Goal: Task Accomplishment & Management: Manage account settings

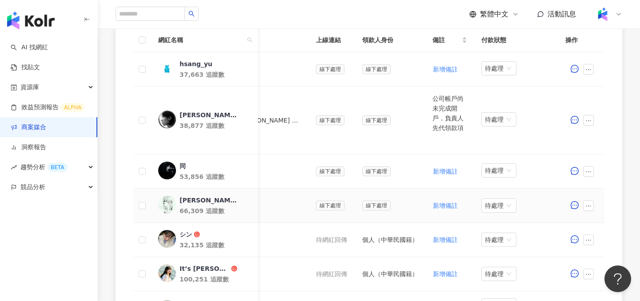
scroll to position [277, 0]
click at [43, 131] on link "商案媒合" at bounding box center [29, 127] width 36 height 9
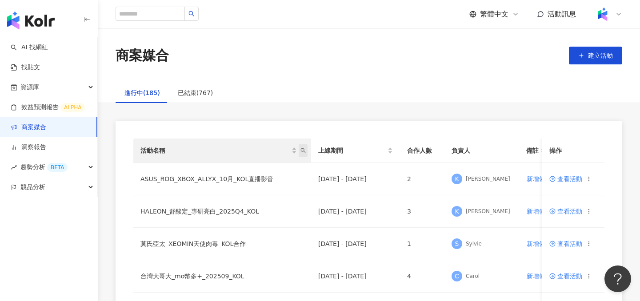
click at [302, 149] on icon "search" at bounding box center [302, 150] width 5 height 5
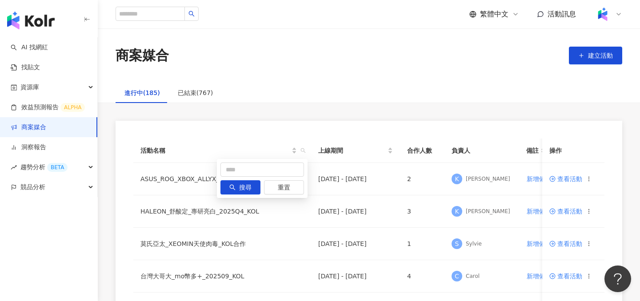
click at [283, 161] on div "搜尋 重置" at bounding box center [262, 178] width 91 height 39
click at [283, 167] on input "text" at bounding box center [262, 170] width 84 height 14
type input "**"
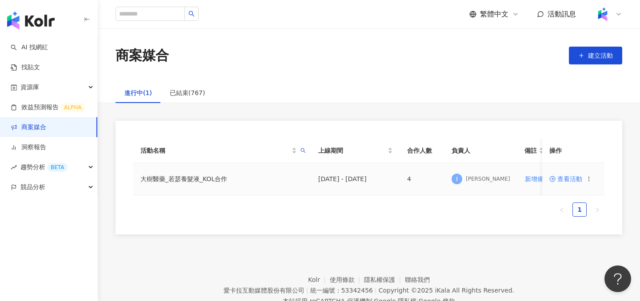
click at [569, 181] on span "查看活動" at bounding box center [565, 179] width 33 height 6
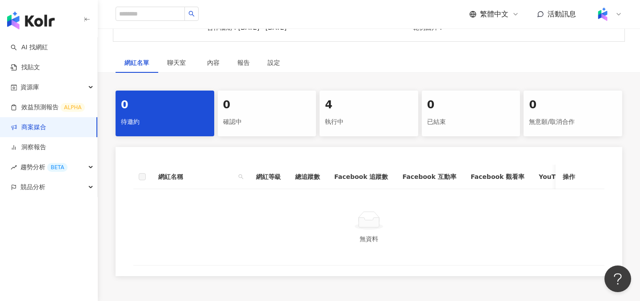
scroll to position [205, 0]
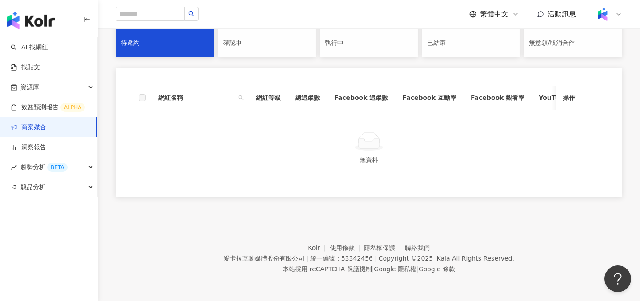
click at [357, 44] on div "執行中" at bounding box center [369, 43] width 88 height 15
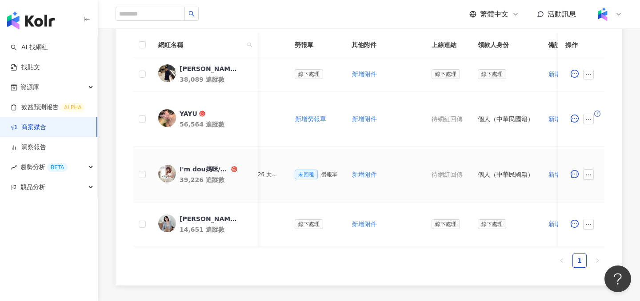
scroll to position [0, 420]
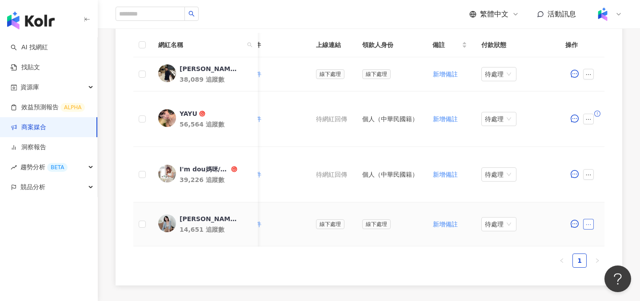
click at [585, 225] on icon "ellipsis" at bounding box center [588, 225] width 6 height 6
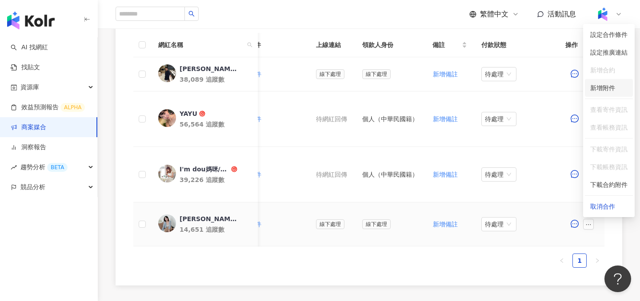
click at [607, 88] on span "新增附件" at bounding box center [602, 87] width 25 height 7
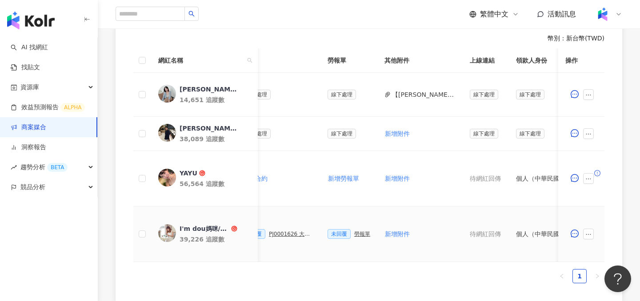
scroll to position [207, 0]
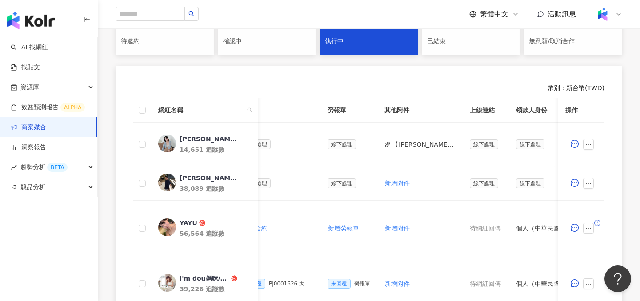
click at [46, 125] on link "商案媒合" at bounding box center [29, 127] width 36 height 9
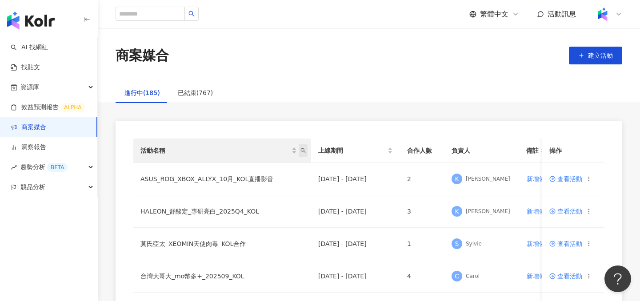
click at [307, 146] on th "活動名稱" at bounding box center [222, 151] width 178 height 24
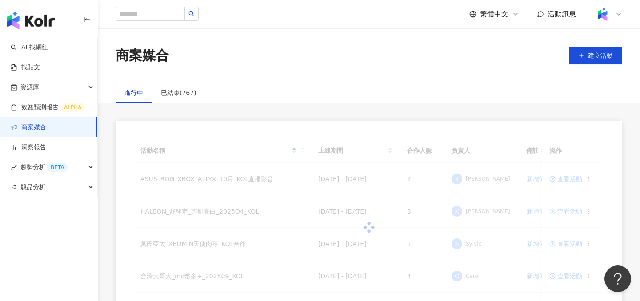
click at [304, 149] on div at bounding box center [368, 228] width 471 height 178
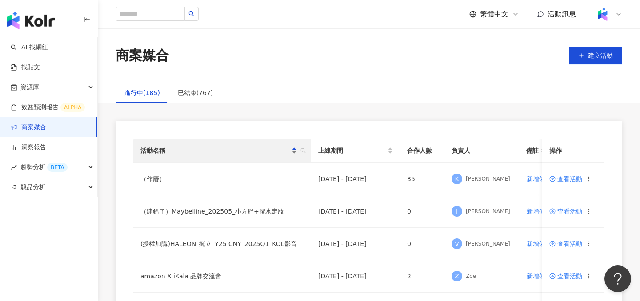
click at [294, 154] on div "活動名稱" at bounding box center [218, 151] width 156 height 10
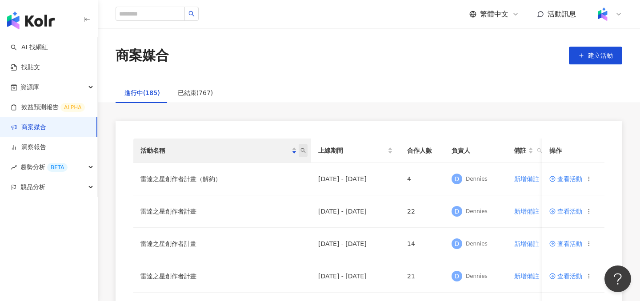
click at [302, 154] on span at bounding box center [303, 150] width 9 height 13
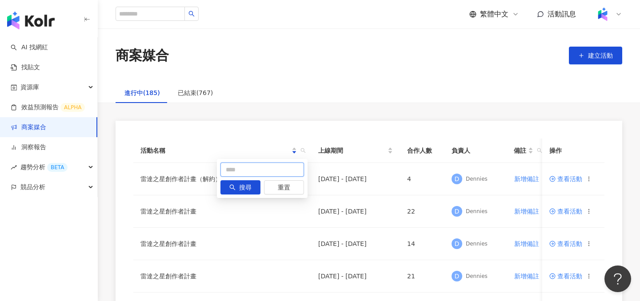
click at [279, 166] on input "text" at bounding box center [262, 170] width 84 height 14
type input "*"
type input "******"
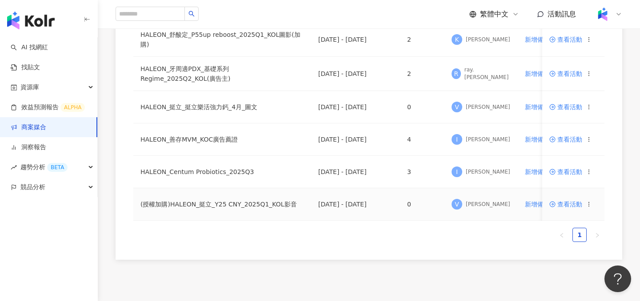
scroll to position [312, 0]
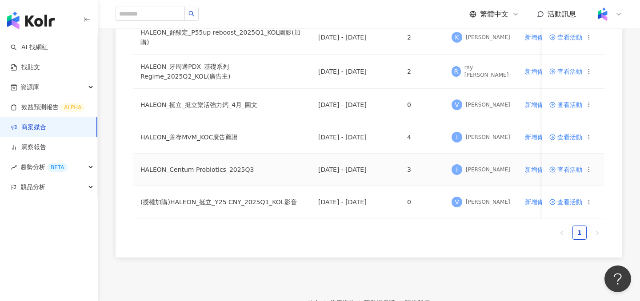
click at [559, 169] on span "查看活動" at bounding box center [565, 170] width 33 height 6
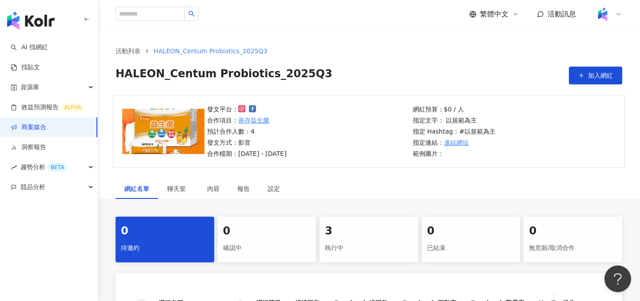
scroll to position [27, 0]
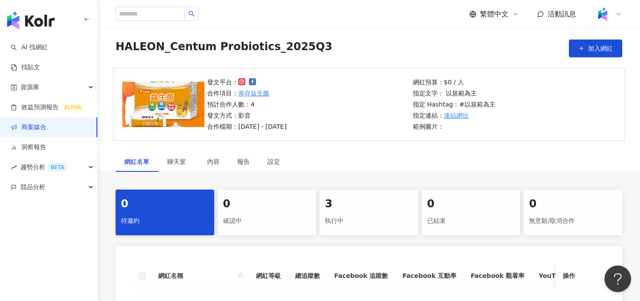
click at [347, 179] on div "網紅名單 聊天室 內容 報告 設定 0 待邀約 0 確認中 3 執行中 0 已結束 0 無意願/取消合作 網紅名稱 網紅等級 總追蹤數 Facebook 追蹤…" at bounding box center [369, 266] width 542 height 229
click at [345, 204] on div "3" at bounding box center [369, 204] width 88 height 15
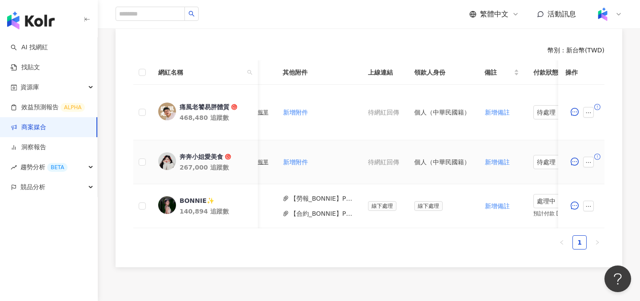
scroll to position [0, 304]
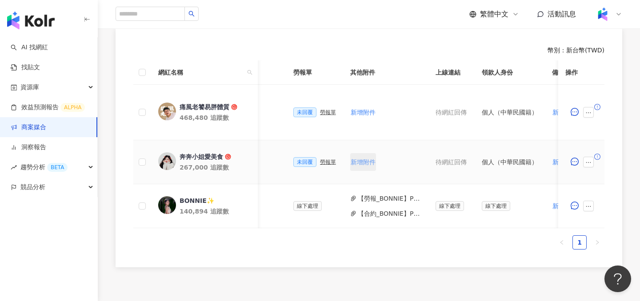
click at [359, 162] on span "新增附件" at bounding box center [363, 162] width 25 height 7
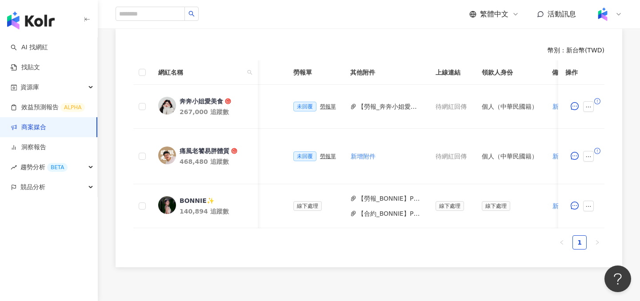
click at [46, 132] on link "商案媒合" at bounding box center [29, 127] width 36 height 9
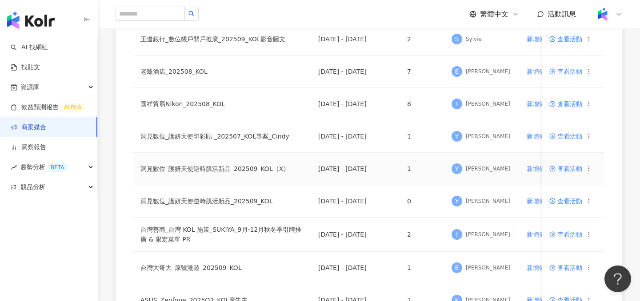
scroll to position [392, 0]
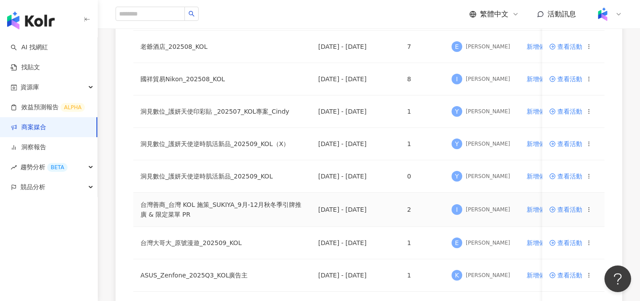
click at [555, 209] on icon at bounding box center [552, 210] width 6 height 6
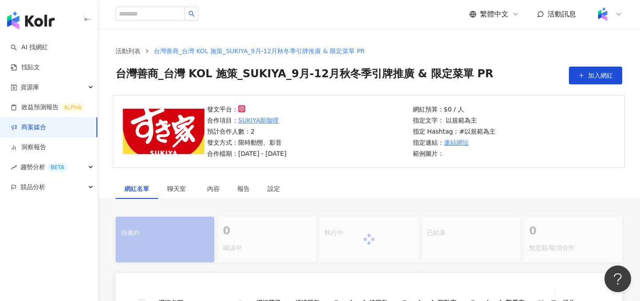
scroll to position [128, 0]
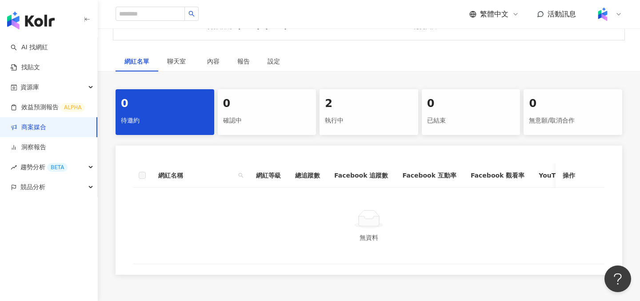
click at [366, 103] on div "2" at bounding box center [369, 103] width 88 height 15
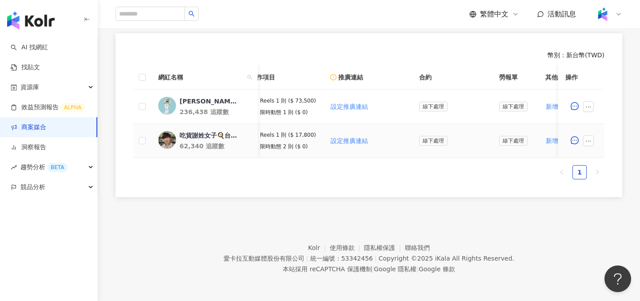
scroll to position [0, 206]
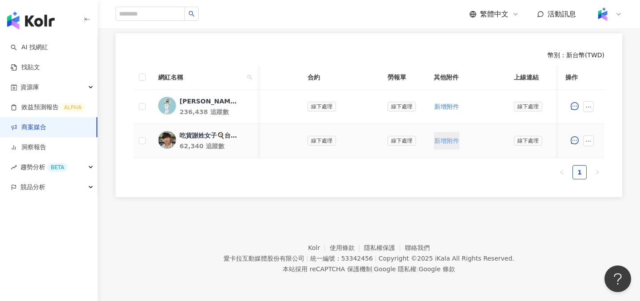
click at [437, 142] on span "新增附件" at bounding box center [446, 140] width 25 height 7
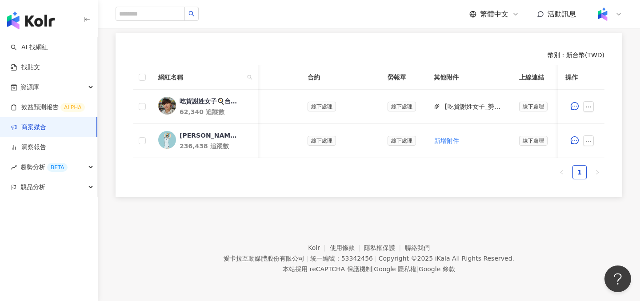
click at [46, 128] on link "商案媒合" at bounding box center [29, 127] width 36 height 9
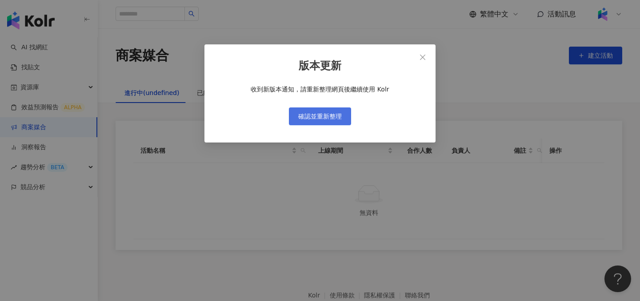
click at [341, 113] on span "確認並重新整理" at bounding box center [320, 116] width 44 height 7
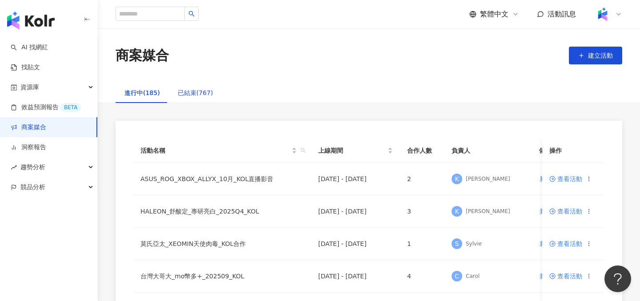
click at [199, 89] on div "已結束(767)" at bounding box center [196, 93] width 36 height 10
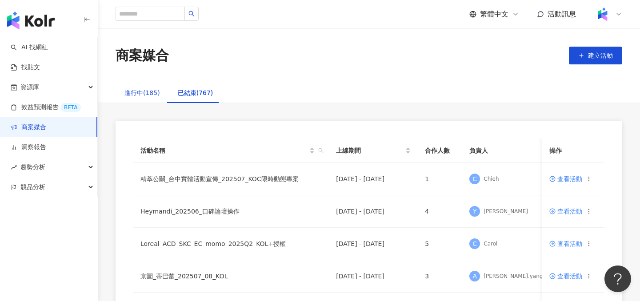
click at [144, 95] on div "進行中(185)" at bounding box center [142, 93] width 36 height 10
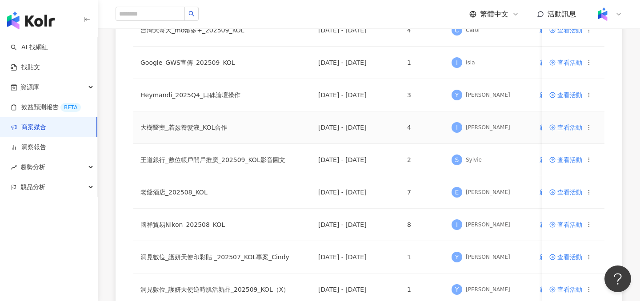
scroll to position [247, 0]
click at [565, 128] on span "查看活動" at bounding box center [565, 127] width 33 height 6
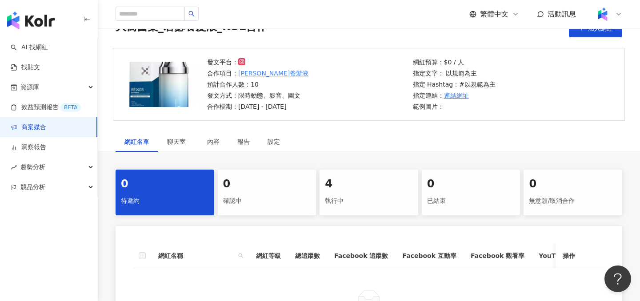
scroll to position [135, 0]
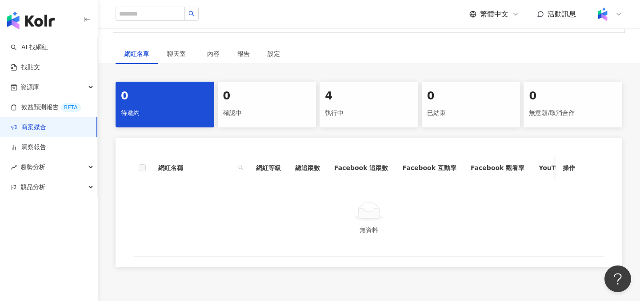
click at [356, 118] on div "執行中" at bounding box center [369, 113] width 88 height 15
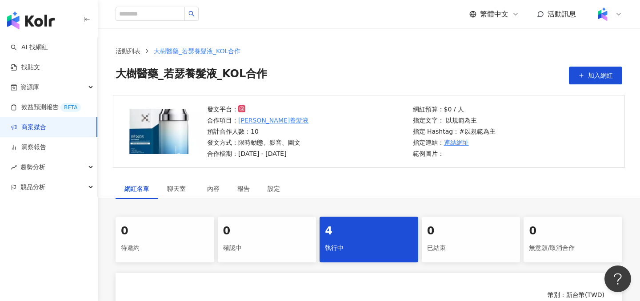
click at [595, 88] on div "活動列表 大樹醫藥_若瑟養髮液_KOL合作 大樹醫藥_若瑟養髮液_KOL合作 加入網紅" at bounding box center [369, 61] width 542 height 67
click at [595, 81] on button "加入網紅" at bounding box center [595, 76] width 53 height 18
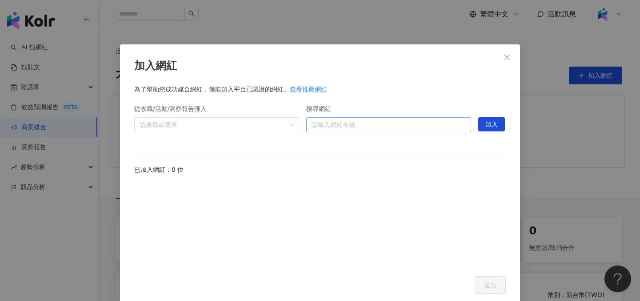
scroll to position [3, 0]
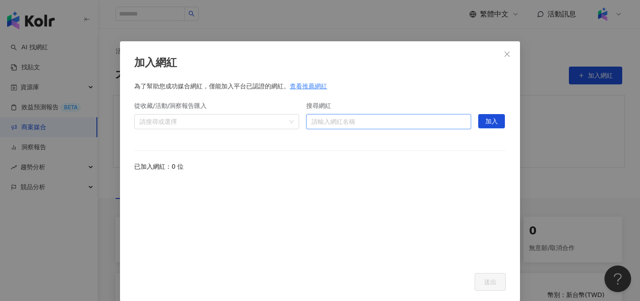
click at [446, 119] on input "搜尋網紅" at bounding box center [388, 122] width 154 height 14
type input "*****"
click at [425, 118] on input "*****" at bounding box center [388, 122] width 154 height 14
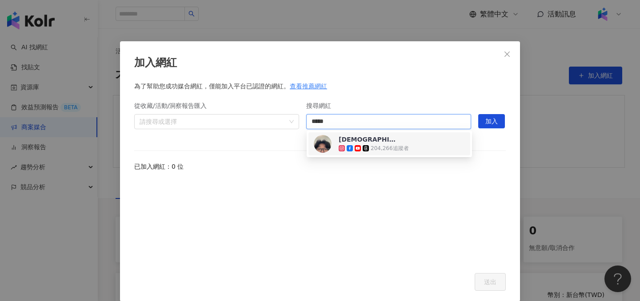
click at [420, 143] on div "韓國女婿 小朗哥爸爸 204,266 追蹤者" at bounding box center [389, 144] width 151 height 18
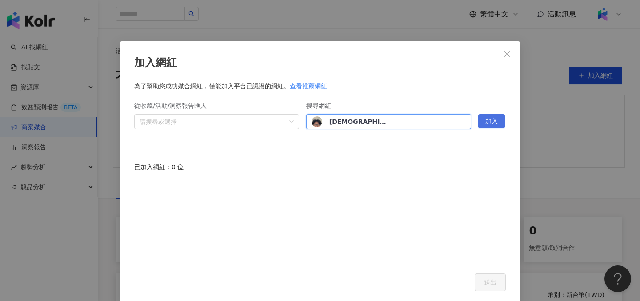
click at [497, 124] on span "加入" at bounding box center [491, 122] width 12 height 14
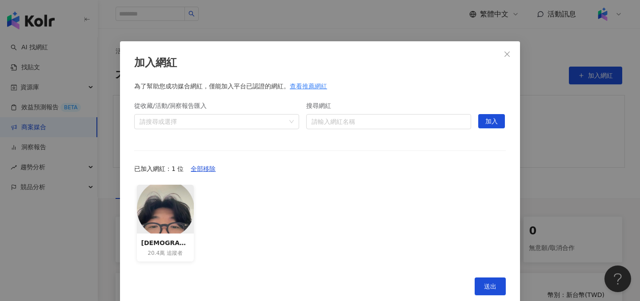
scroll to position [18, 0]
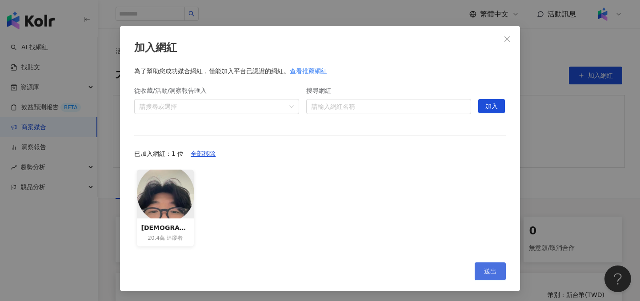
click at [484, 274] on span "送出" at bounding box center [490, 271] width 12 height 7
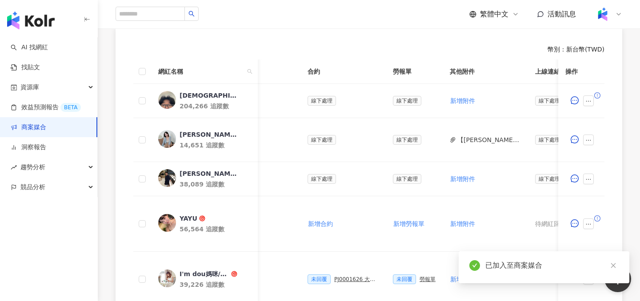
scroll to position [223, 0]
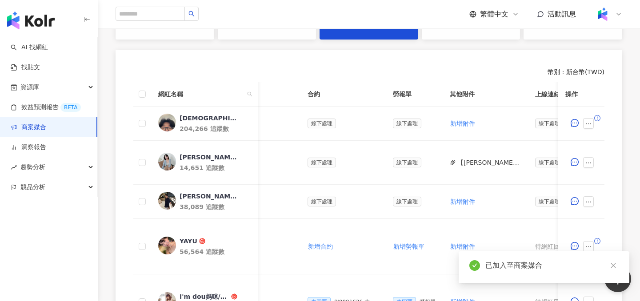
click at [46, 128] on link "商案媒合" at bounding box center [29, 127] width 36 height 9
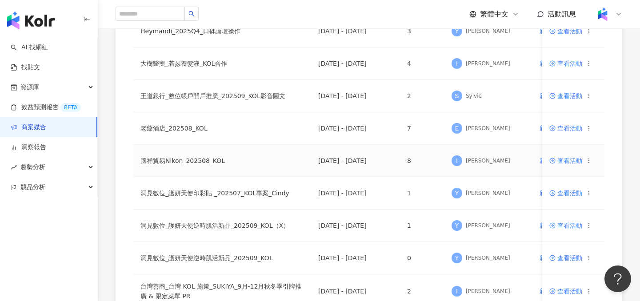
scroll to position [332, 0]
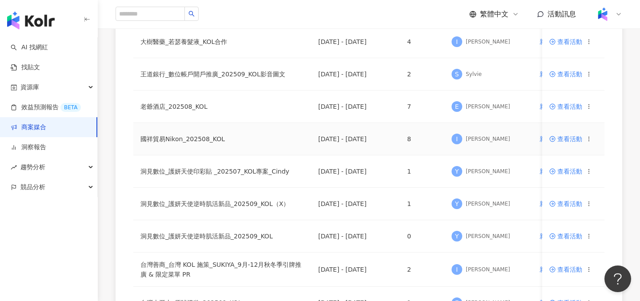
click at [552, 140] on icon at bounding box center [552, 139] width 6 height 6
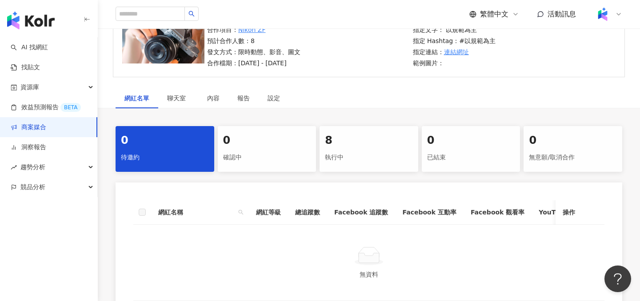
scroll to position [92, 0]
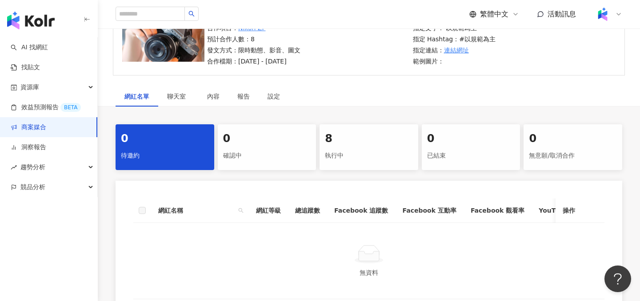
click at [331, 153] on div "執行中" at bounding box center [369, 155] width 88 height 15
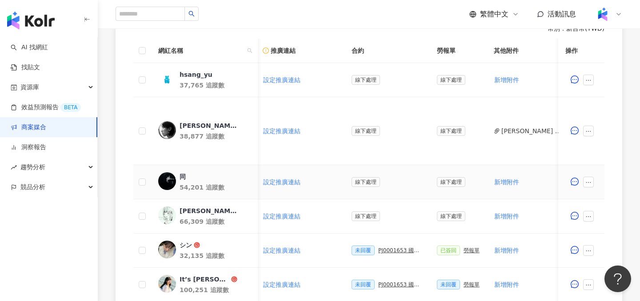
scroll to position [265, 0]
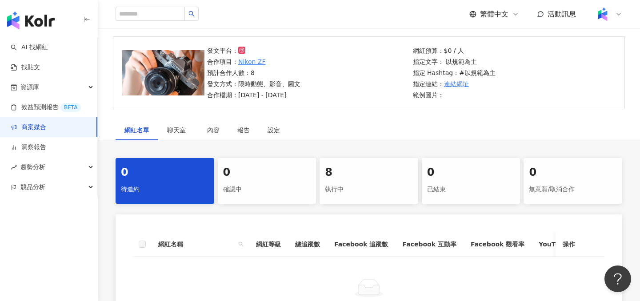
scroll to position [205, 0]
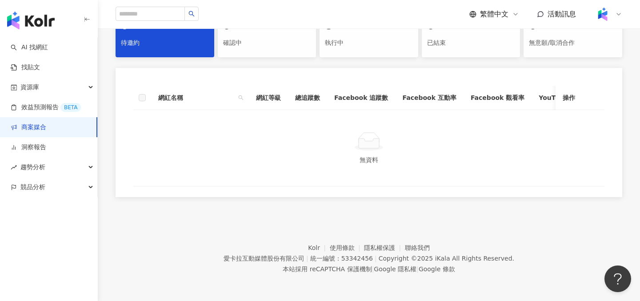
click at [46, 129] on link "商案媒合" at bounding box center [29, 127] width 36 height 9
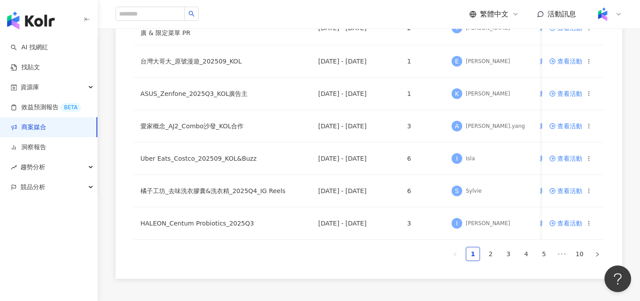
scroll to position [572, 0]
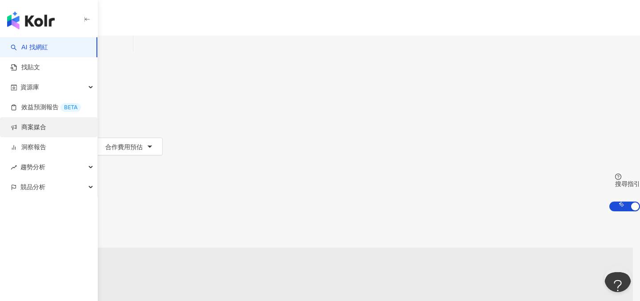
click at [46, 128] on link "商案媒合" at bounding box center [29, 127] width 36 height 9
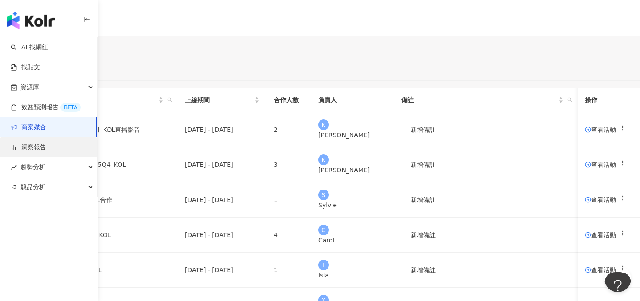
click at [46, 149] on link "洞察報告" at bounding box center [29, 147] width 36 height 9
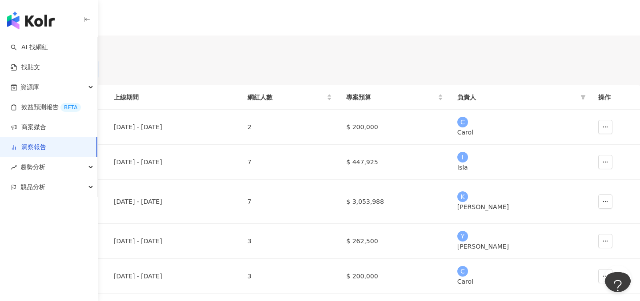
click at [84, 74] on input "text" at bounding box center [44, 69] width 79 height 10
type input "*"
type input "******"
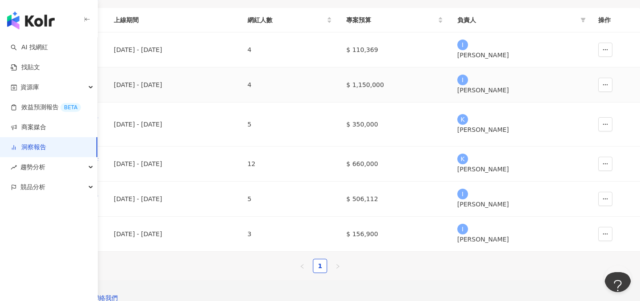
scroll to position [70, 0]
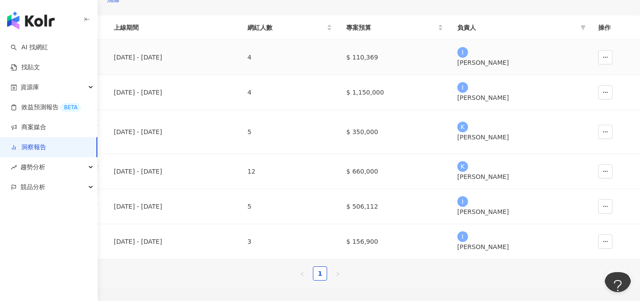
click at [100, 67] on div "佳麗寶化工_KANEBO_循環精華粉底彩妝新品_202507" at bounding box center [53, 58] width 92 height 20
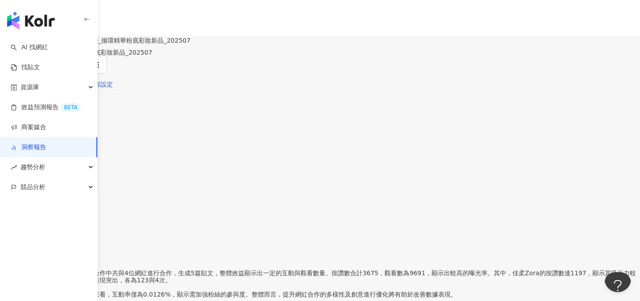
click at [113, 88] on div "內容設定" at bounding box center [100, 85] width 25 height 10
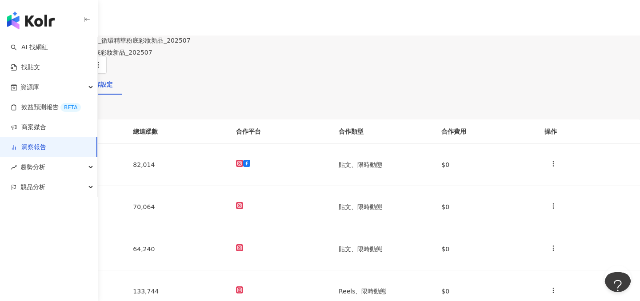
click at [34, 89] on div "洞察總覽" at bounding box center [21, 85] width 25 height 10
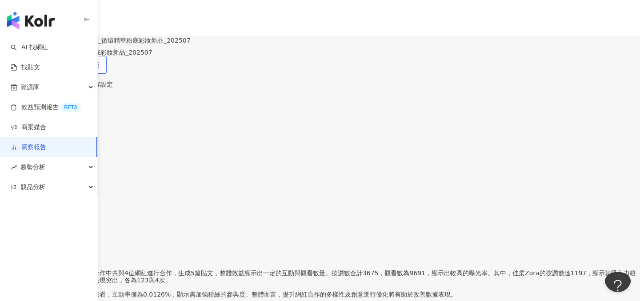
click at [102, 61] on icon "button" at bounding box center [98, 65] width 8 height 8
click at [584, 88] on icon at bounding box center [587, 85] width 6 height 6
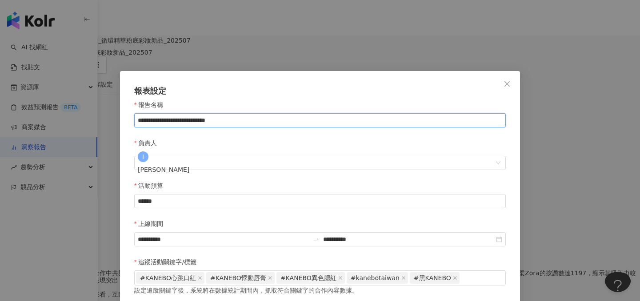
click at [303, 128] on input "**********" at bounding box center [319, 120] width 371 height 14
type input "**********"
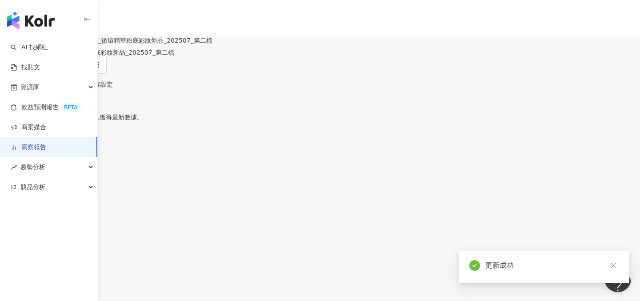
click at [34, 89] on div "洞察總覽" at bounding box center [21, 85] width 25 height 10
click at [46, 143] on link "洞察報告" at bounding box center [29, 147] width 36 height 9
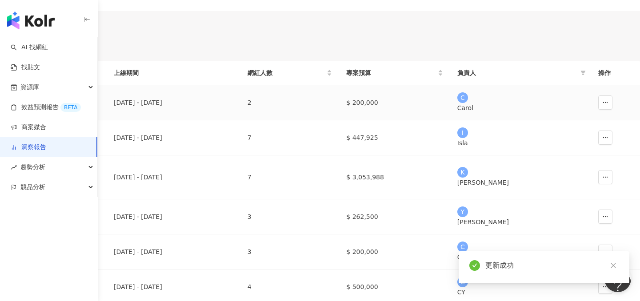
scroll to position [26, 0]
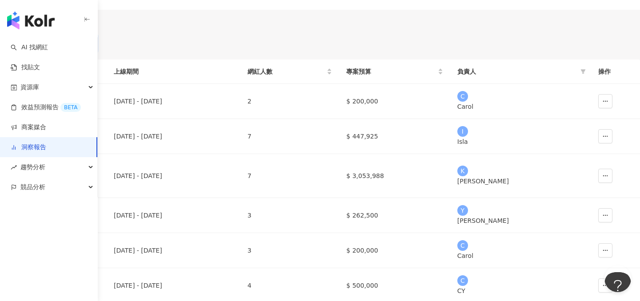
click at [84, 48] on input "text" at bounding box center [44, 44] width 79 height 10
type input "*"
type input "******"
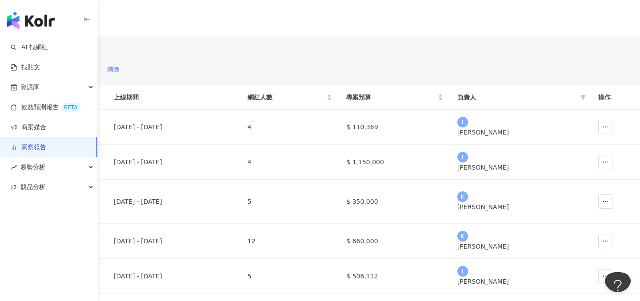
click at [60, 60] on button "建立新報告" at bounding box center [30, 52] width 60 height 18
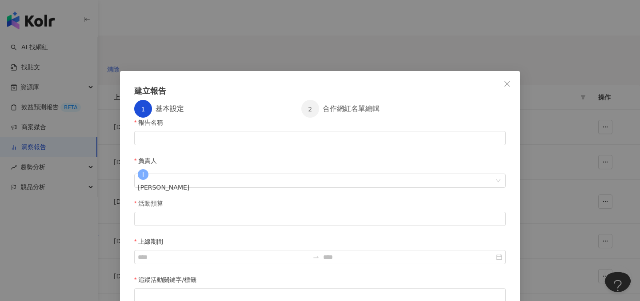
scroll to position [4, 0]
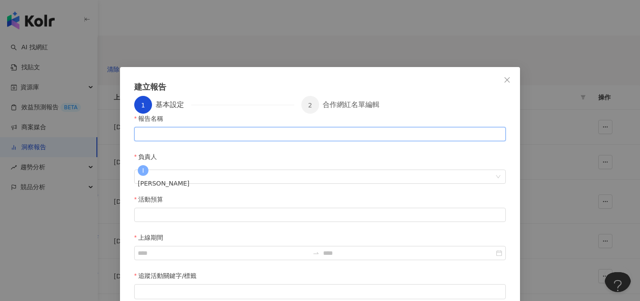
click at [226, 141] on input "報告名稱" at bounding box center [319, 134] width 371 height 14
click at [259, 141] on input "報告名稱" at bounding box center [319, 134] width 371 height 14
paste input "**********"
type input "**********"
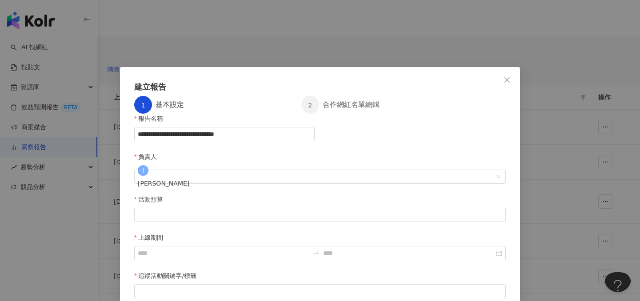
click at [233, 195] on div "活動預算" at bounding box center [319, 201] width 371 height 13
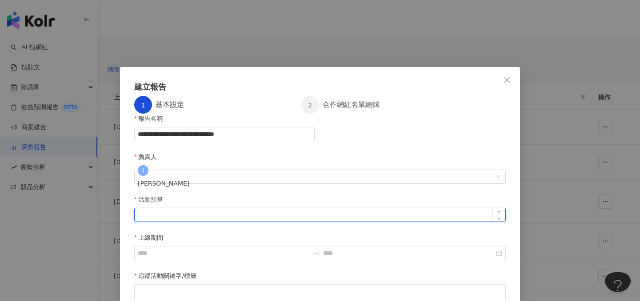
click at [232, 208] on input "活動預算" at bounding box center [320, 214] width 371 height 13
type input "*"
type input "******"
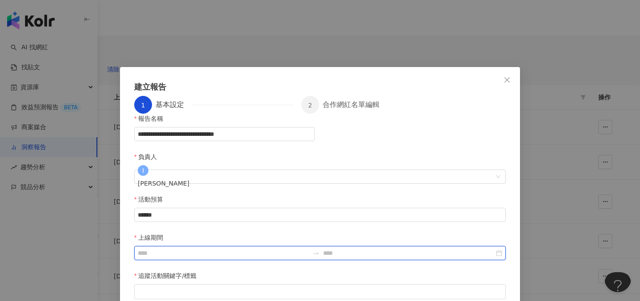
click at [309, 248] on input "上線期間" at bounding box center [223, 253] width 171 height 10
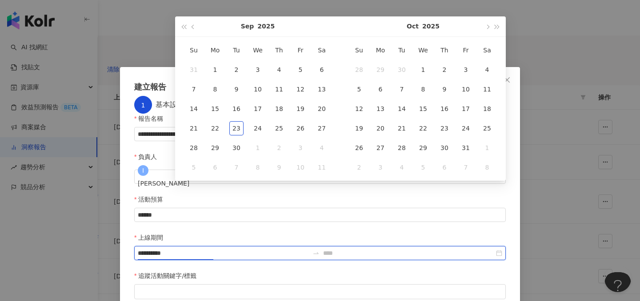
type input "**********"
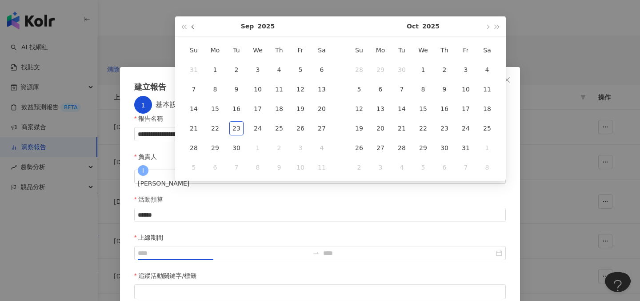
click at [194, 29] on button "button" at bounding box center [193, 26] width 10 height 20
type input "**********"
click at [297, 128] on div "22" at bounding box center [300, 128] width 14 height 14
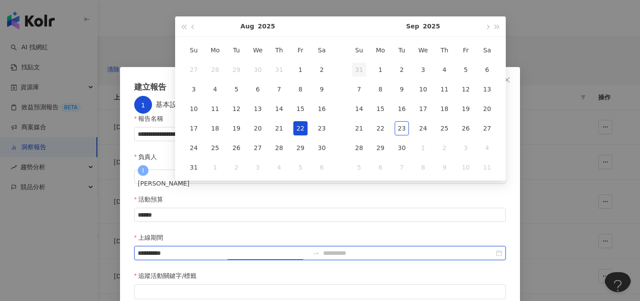
type input "**********"
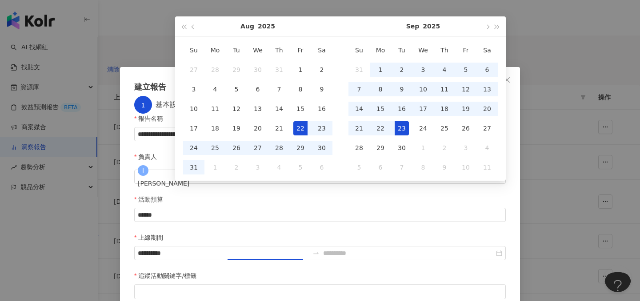
click at [403, 129] on div "23" at bounding box center [402, 128] width 14 height 14
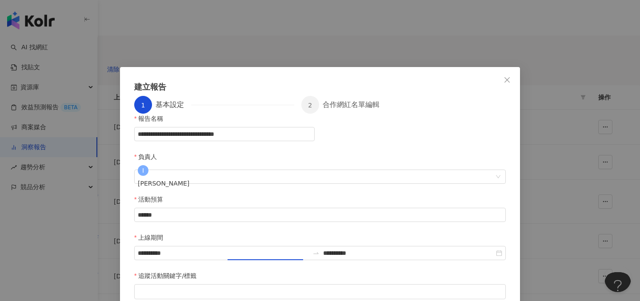
type input "**********"
click at [324, 284] on div at bounding box center [319, 291] width 371 height 15
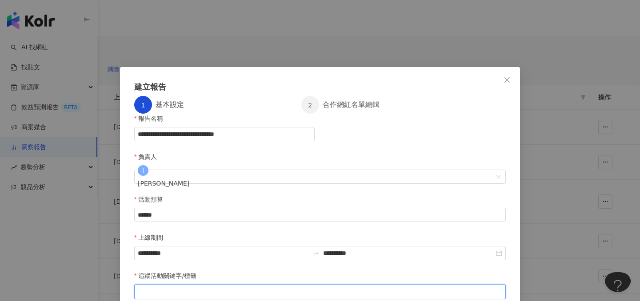
paste input "search"
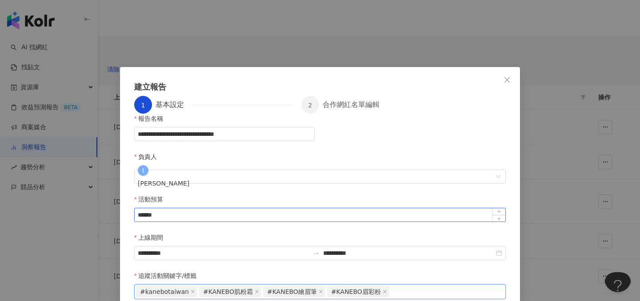
scroll to position [15, 0]
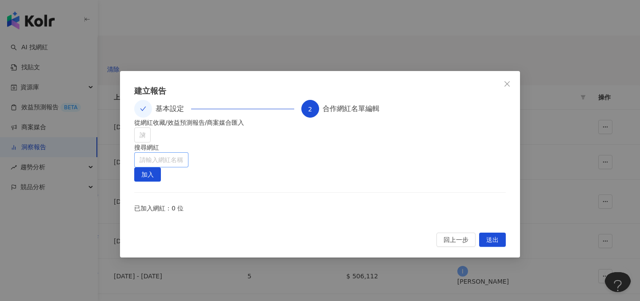
click at [183, 153] on input "search" at bounding box center [162, 160] width 44 height 14
type input "*"
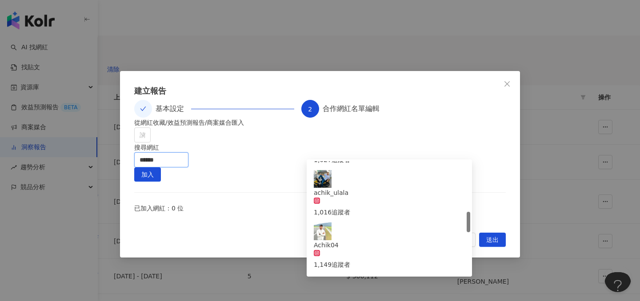
scroll to position [0, 0]
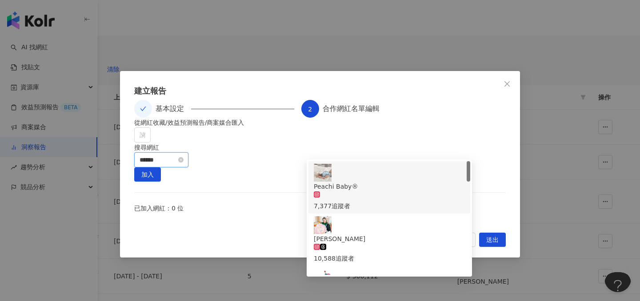
click at [183, 153] on input "******" at bounding box center [162, 160] width 44 height 14
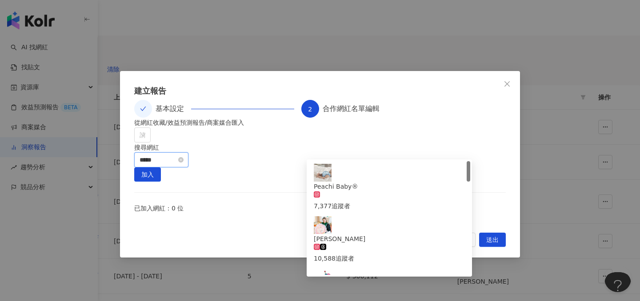
type input "******"
click at [191, 153] on input "******" at bounding box center [166, 160] width 52 height 14
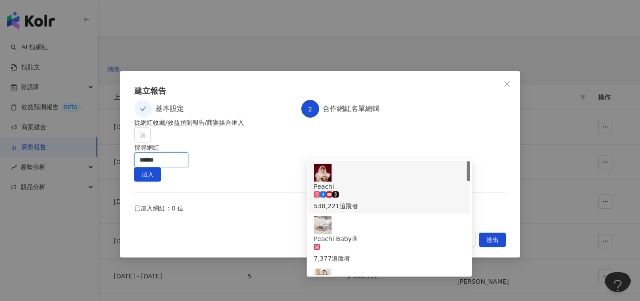
click at [369, 182] on span "Peachi" at bounding box center [389, 187] width 151 height 10
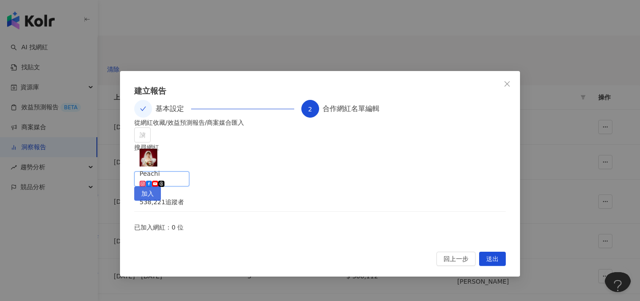
click at [154, 187] on span "加入" at bounding box center [147, 194] width 12 height 14
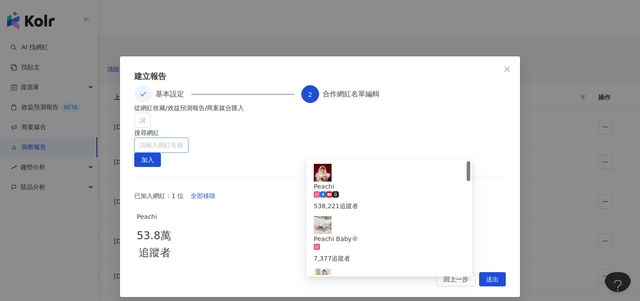
click at [183, 148] on input "search" at bounding box center [162, 145] width 44 height 14
type input "*"
type input "***"
click at [191, 147] on input "***" at bounding box center [166, 145] width 52 height 14
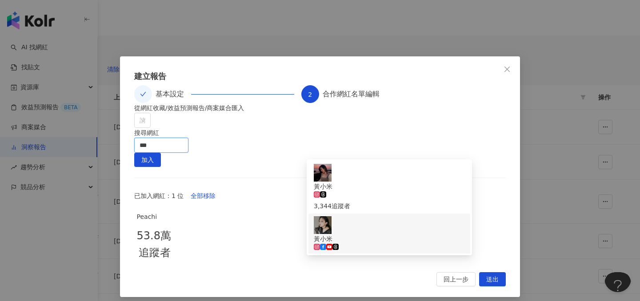
click at [383, 234] on span "黃小米" at bounding box center [389, 239] width 151 height 10
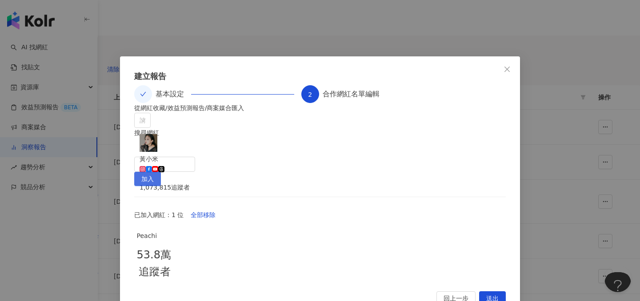
click at [154, 172] on span "加入" at bounding box center [147, 179] width 12 height 14
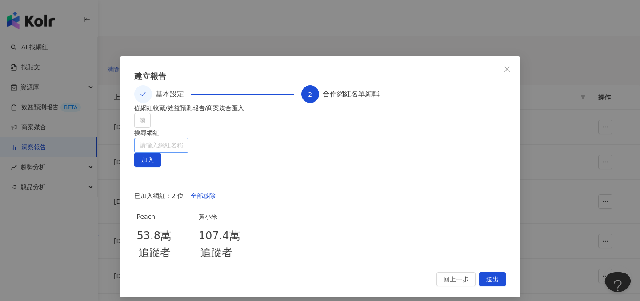
click at [183, 152] on input "search" at bounding box center [162, 145] width 44 height 14
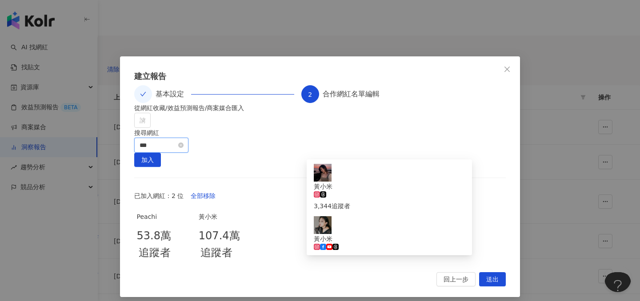
type input "**"
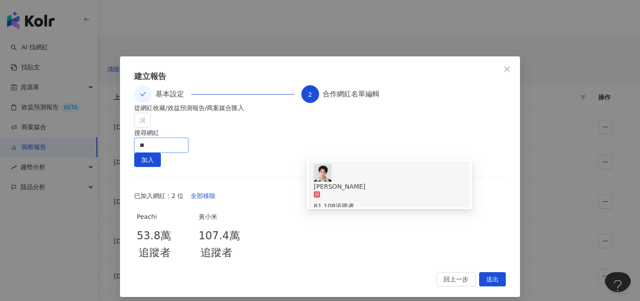
click at [408, 168] on div "黃莑茗 Fengming 61,108 追蹤者" at bounding box center [389, 187] width 151 height 47
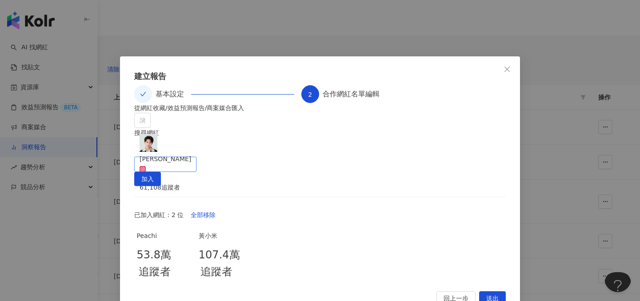
drag, startPoint x: 491, startPoint y: 146, endPoint x: 475, endPoint y: 155, distance: 18.7
click at [154, 172] on span "加入" at bounding box center [147, 179] width 12 height 14
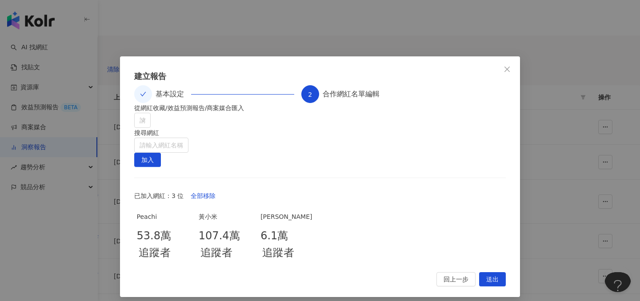
scroll to position [44, 0]
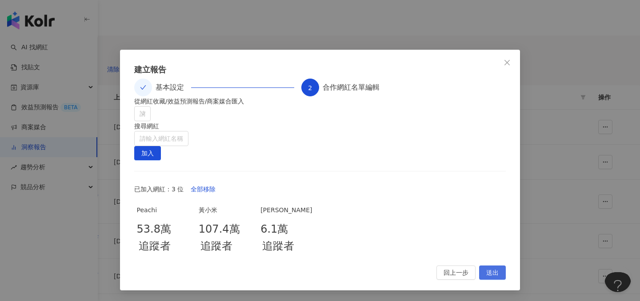
click at [497, 272] on span "送出" at bounding box center [492, 273] width 12 height 14
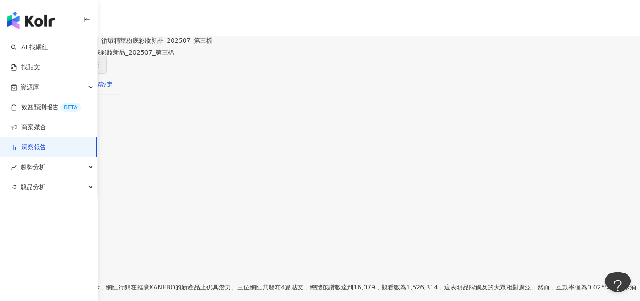
click at [113, 89] on div "內容設定" at bounding box center [100, 85] width 25 height 10
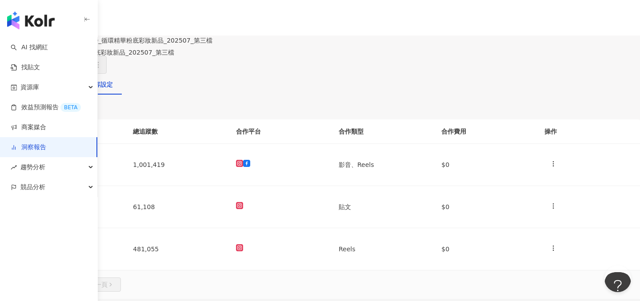
scroll to position [112, 0]
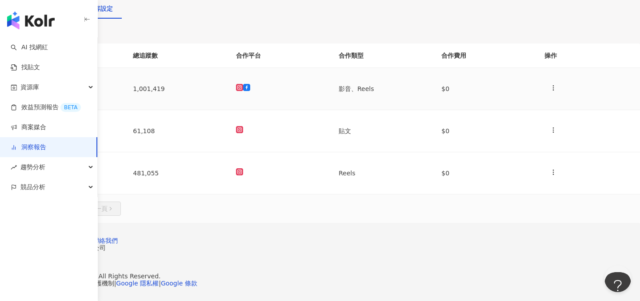
click at [15, 88] on icon at bounding box center [11, 87] width 7 height 7
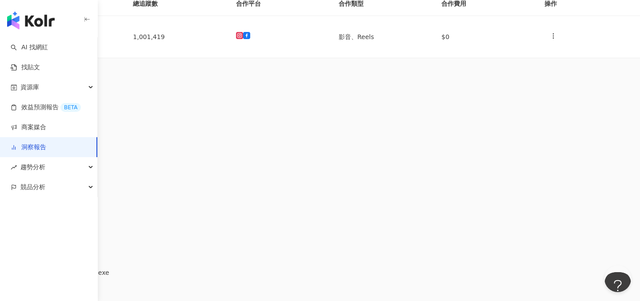
scroll to position [0, 20]
click at [32, 188] on icon "button" at bounding box center [28, 190] width 7 height 5
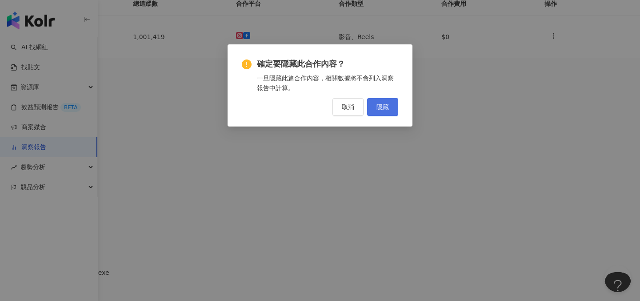
click at [388, 107] on span "隱藏" at bounding box center [382, 107] width 12 height 7
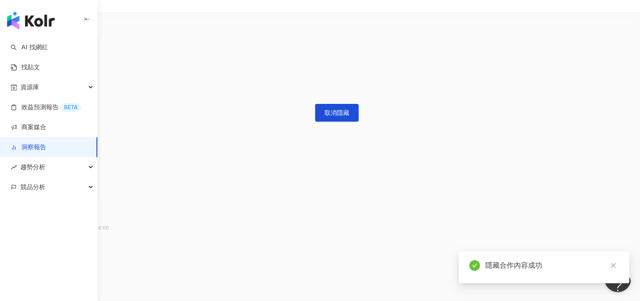
scroll to position [224, 0]
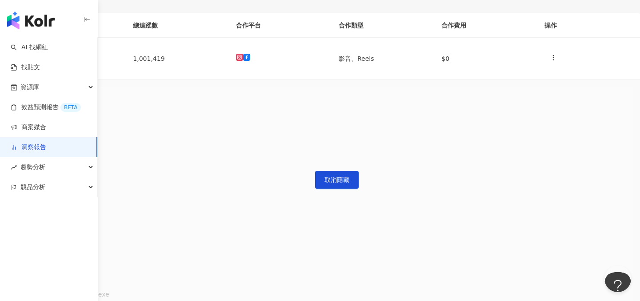
scroll to position [105, 0]
click at [550, 62] on icon "button" at bounding box center [553, 58] width 7 height 7
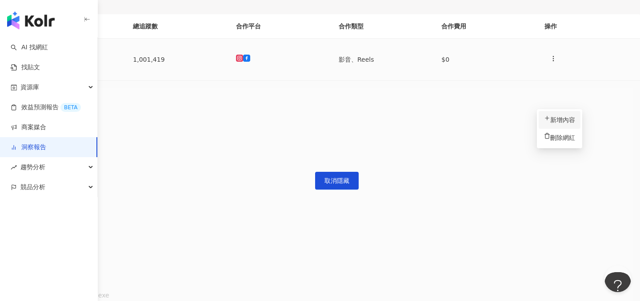
click at [553, 116] on div "新增內容" at bounding box center [559, 120] width 31 height 10
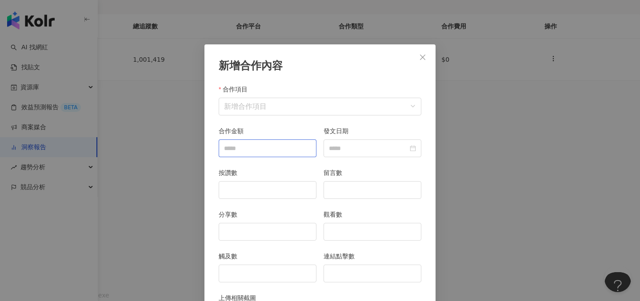
scroll to position [44, 0]
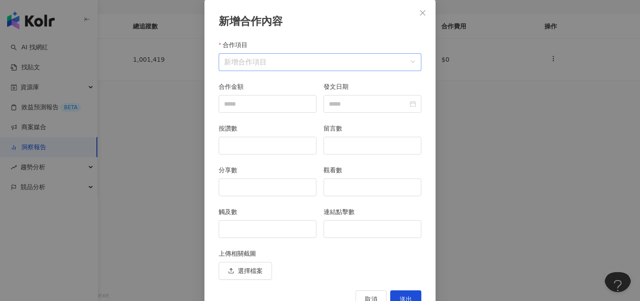
click at [291, 65] on input "合作項目" at bounding box center [320, 62] width 192 height 17
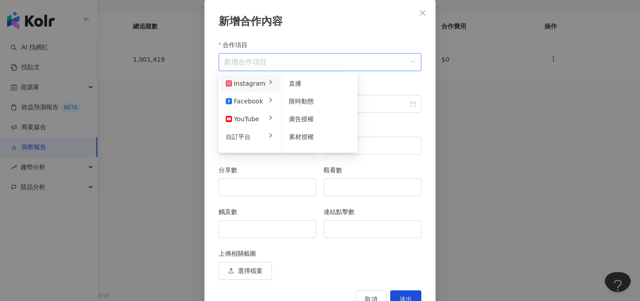
click at [263, 84] on li "Instagram" at bounding box center [249, 84] width 59 height 18
click at [293, 102] on span "限時動態" at bounding box center [301, 101] width 25 height 7
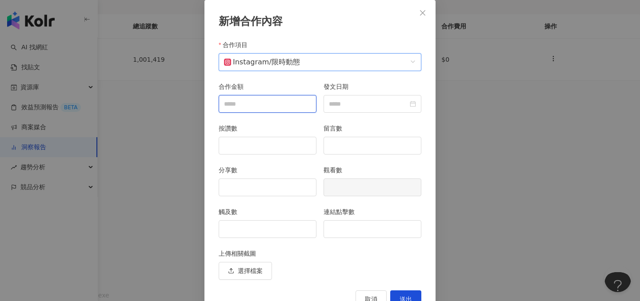
click at [263, 101] on input "合作金額" at bounding box center [267, 104] width 97 height 17
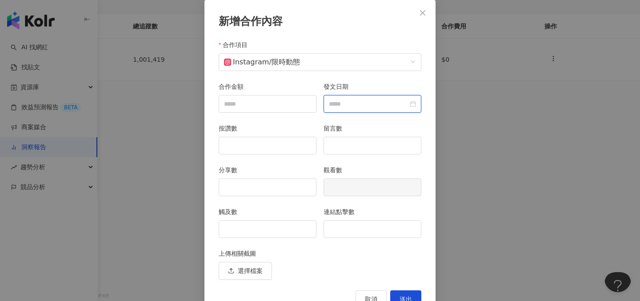
click at [343, 100] on input "發文日期" at bounding box center [368, 104] width 79 height 10
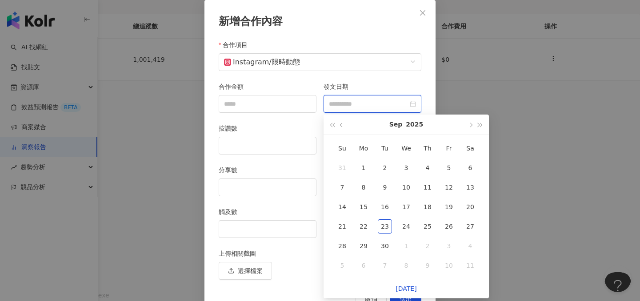
type input "**********"
click at [340, 125] on span "button" at bounding box center [342, 125] width 4 height 4
type input "**********"
click at [384, 247] on div "26" at bounding box center [385, 246] width 14 height 14
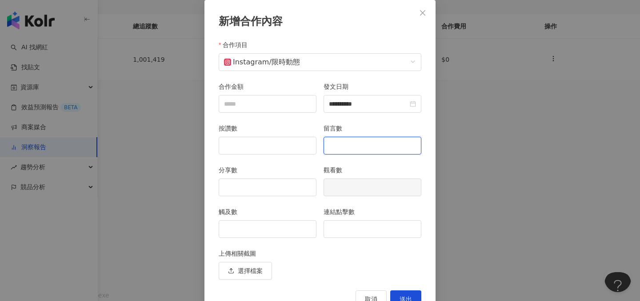
click at [365, 144] on input "留言數" at bounding box center [372, 145] width 97 height 17
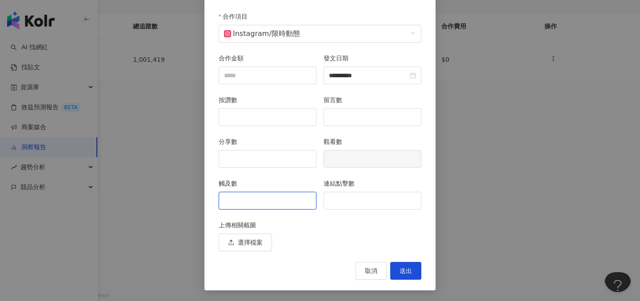
click at [267, 207] on input "觸及數" at bounding box center [267, 200] width 97 height 17
type input "*"
type input "*****"
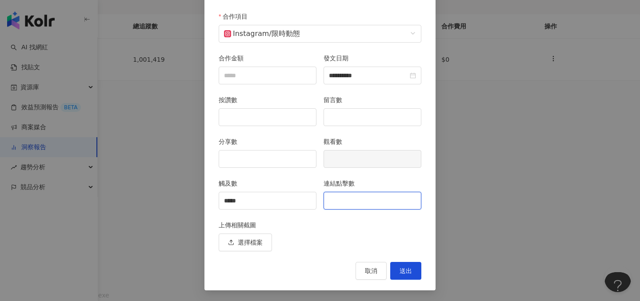
click at [342, 200] on input "連結點擊數" at bounding box center [372, 200] width 97 height 17
type input "***"
click at [407, 271] on span "送出" at bounding box center [405, 270] width 12 height 7
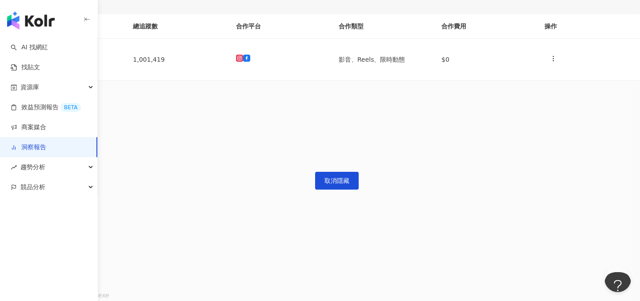
scroll to position [0, 254]
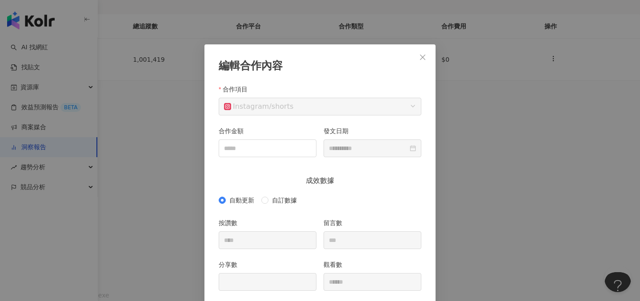
scroll to position [44, 0]
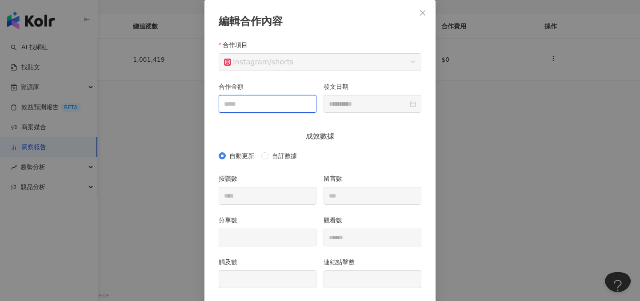
click at [274, 104] on input "合作金額" at bounding box center [267, 104] width 97 height 17
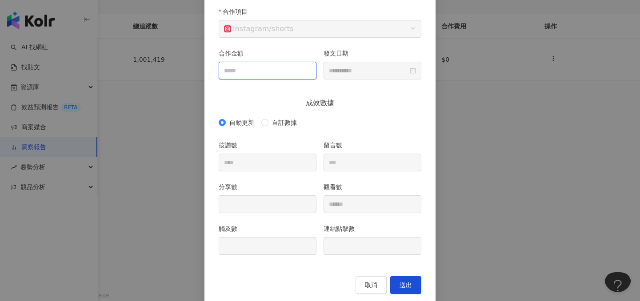
scroll to position [92, 0]
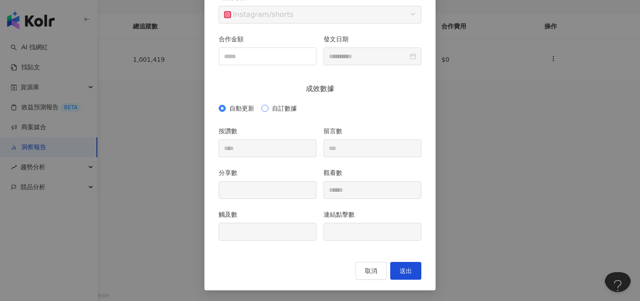
click at [270, 109] on span "自訂數據" at bounding box center [284, 109] width 32 height 10
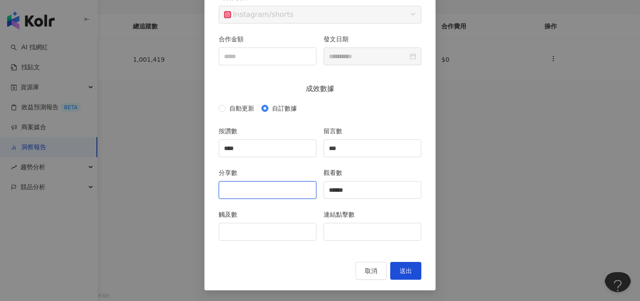
click at [264, 187] on input "分享數" at bounding box center [267, 190] width 97 height 17
type input "***"
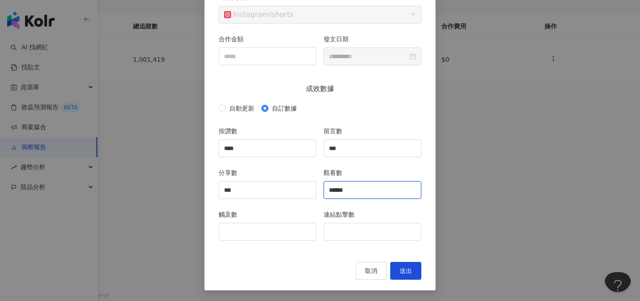
drag, startPoint x: 365, startPoint y: 190, endPoint x: 336, endPoint y: 189, distance: 28.5
click at [336, 189] on input "******" at bounding box center [372, 190] width 97 height 17
type input "******"
click at [251, 233] on input "觸及數" at bounding box center [267, 231] width 97 height 17
type input "******"
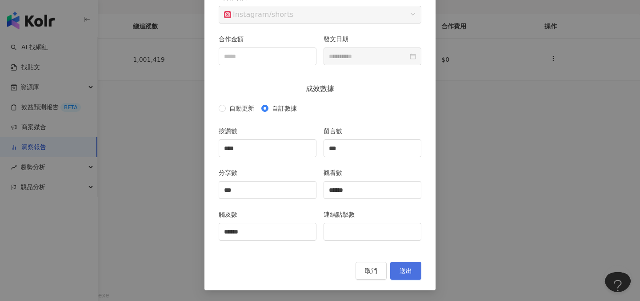
click at [408, 275] on button "送出" at bounding box center [405, 271] width 31 height 18
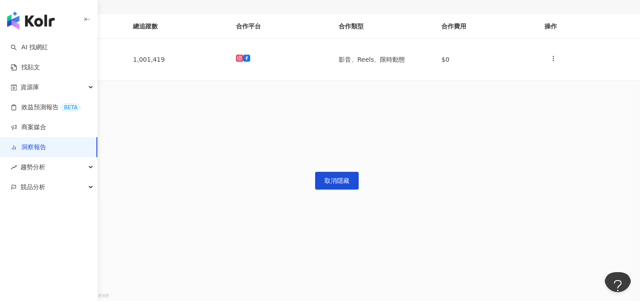
type input "****"
type input "***"
type input "******"
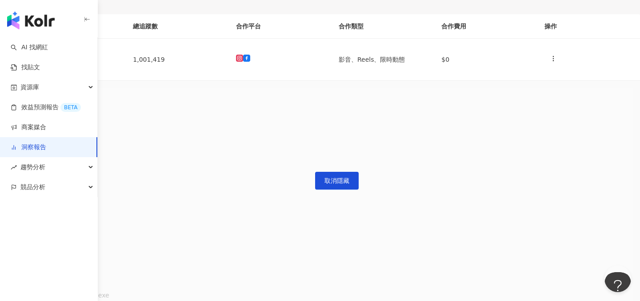
type input "**********"
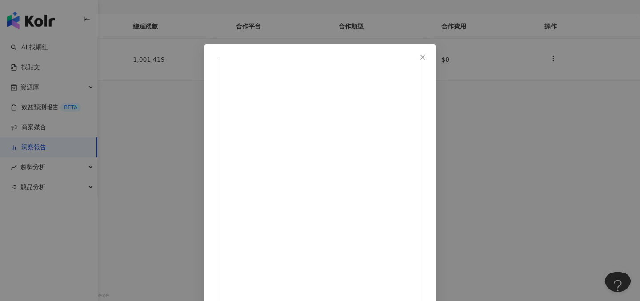
scroll to position [97, 0]
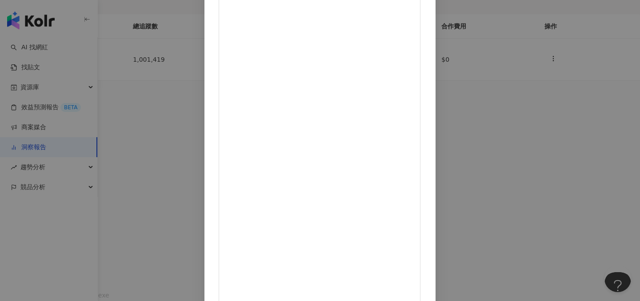
click at [595, 196] on div "黃小米 2025/8/26 5,130 215 63.2萬 查看原始貼文" at bounding box center [320, 150] width 640 height 301
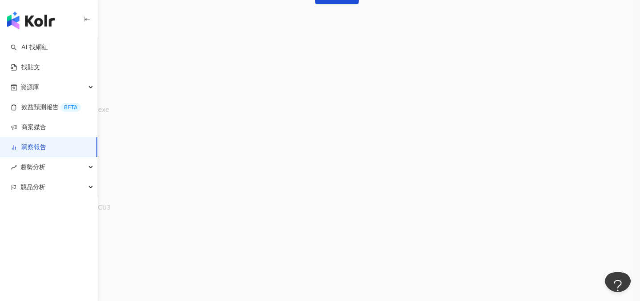
scroll to position [288, 0]
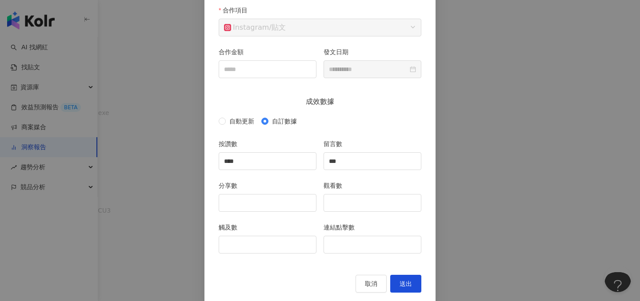
scroll to position [84, 0]
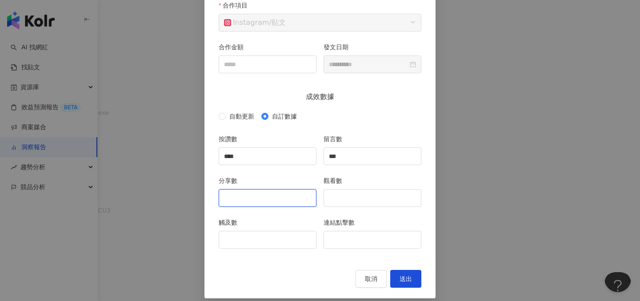
click at [261, 195] on input "分享數" at bounding box center [267, 198] width 97 height 17
type input "***"
click at [259, 236] on input "觸及數" at bounding box center [267, 239] width 97 height 17
type input "*****"
click at [361, 235] on input "連結點擊數" at bounding box center [372, 239] width 97 height 17
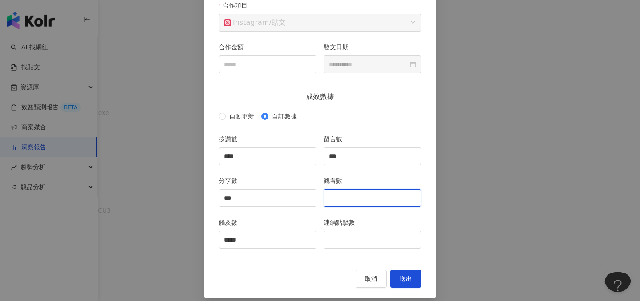
click at [370, 200] on input "觀看數" at bounding box center [372, 198] width 97 height 17
type input "******"
click at [408, 279] on span "送出" at bounding box center [405, 278] width 12 height 7
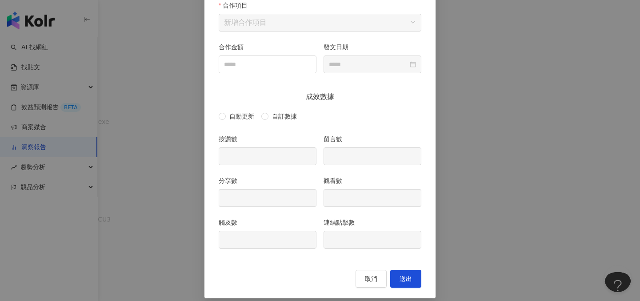
type input "****"
type input "***"
type input "******"
type input "*****"
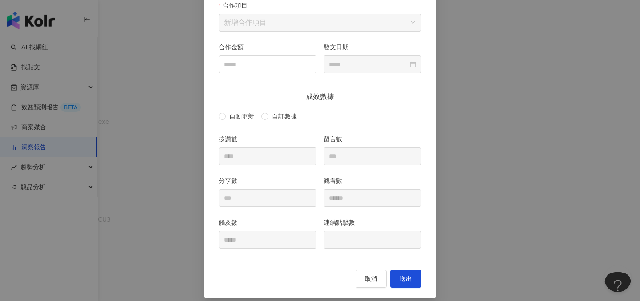
type input "**********"
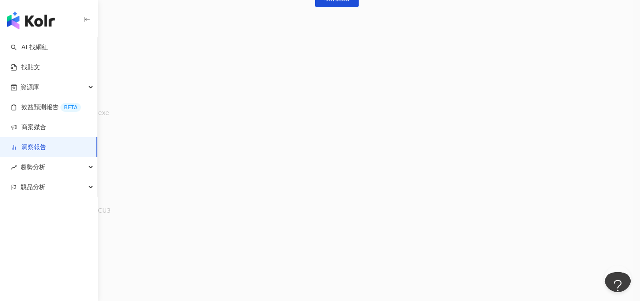
scroll to position [0, 0]
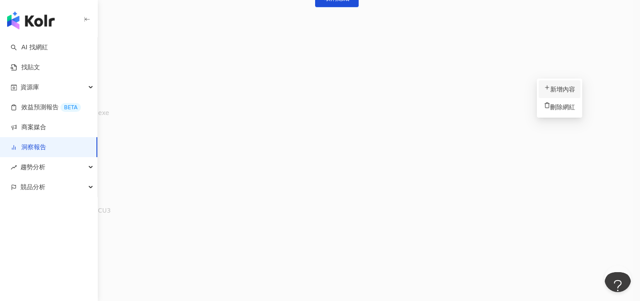
click at [551, 84] on li "新增內容" at bounding box center [560, 89] width 42 height 18
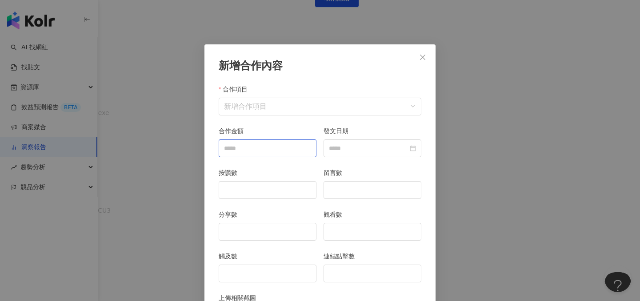
scroll to position [44, 0]
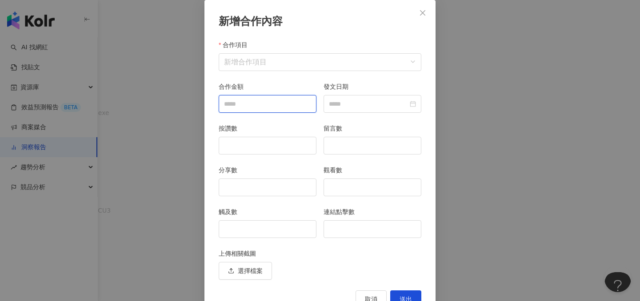
click at [274, 100] on input "合作金額" at bounding box center [267, 104] width 97 height 17
click at [282, 59] on input "合作項目" at bounding box center [320, 62] width 192 height 17
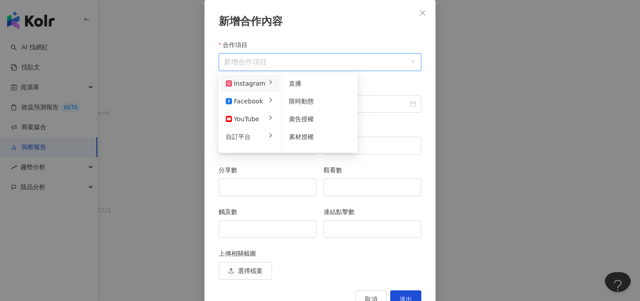
click at [268, 88] on li "Instagram" at bounding box center [249, 84] width 59 height 18
click at [295, 101] on span "限時動態" at bounding box center [301, 101] width 25 height 7
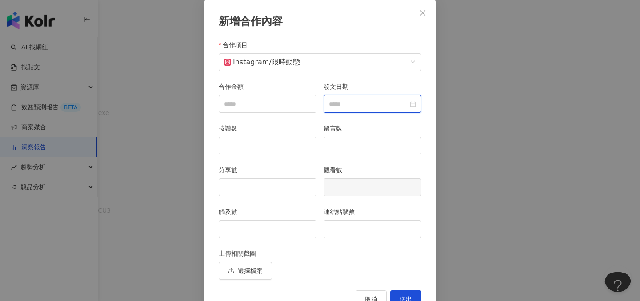
click at [350, 108] on input "發文日期" at bounding box center [368, 104] width 79 height 10
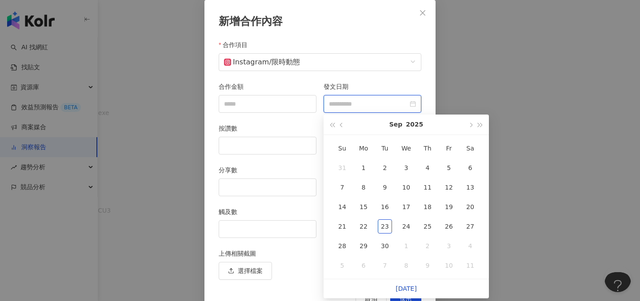
type input "**********"
click at [339, 122] on button "button" at bounding box center [342, 125] width 10 height 20
click at [364, 244] on div "25" at bounding box center [363, 246] width 14 height 14
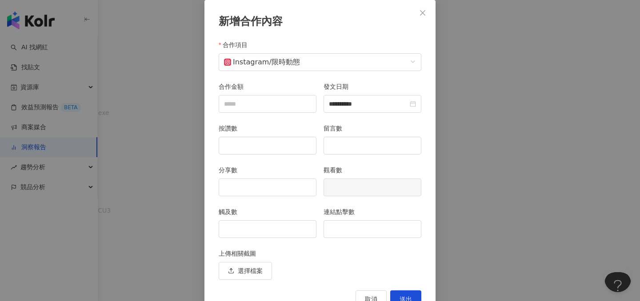
type input "**********"
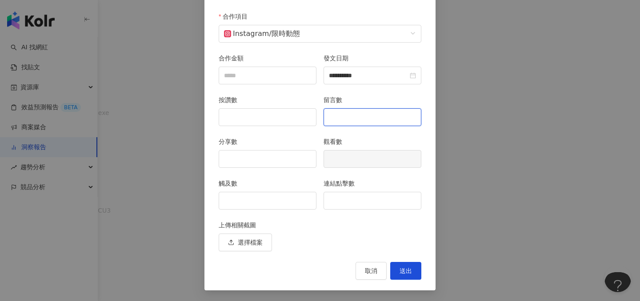
click at [351, 114] on input "留言數" at bounding box center [372, 117] width 97 height 17
click at [270, 212] on div "觸及數" at bounding box center [267, 200] width 105 height 42
click at [271, 206] on input "觸及數" at bounding box center [267, 200] width 97 height 17
type input "*"
type input "****"
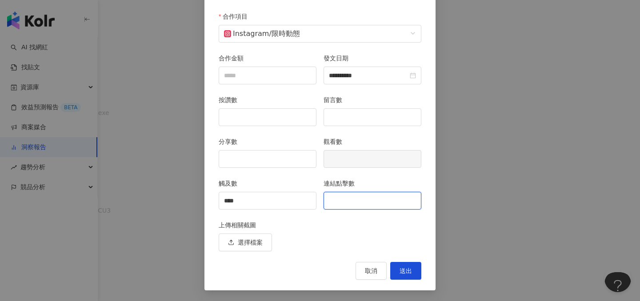
click at [360, 201] on input "連結點擊數" at bounding box center [372, 200] width 97 height 17
type input "**"
click at [411, 272] on span "送出" at bounding box center [405, 270] width 12 height 7
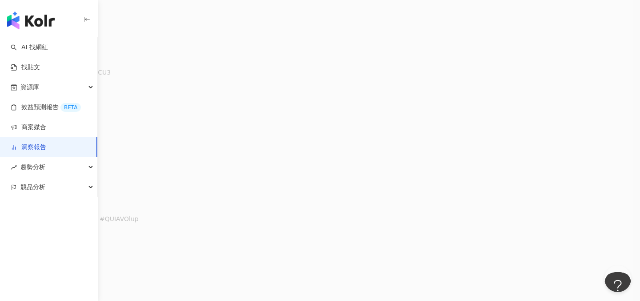
scroll to position [444, 0]
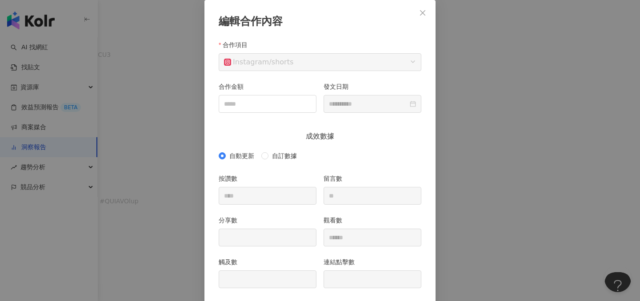
scroll to position [90, 0]
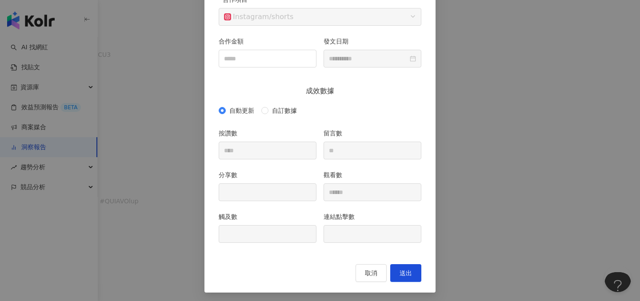
click at [275, 105] on div "自動更新 自訂數據" at bounding box center [320, 111] width 203 height 14
click at [275, 109] on span "自訂數據" at bounding box center [284, 111] width 32 height 10
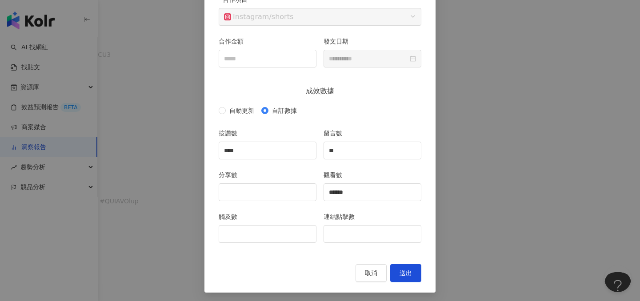
scroll to position [92, 0]
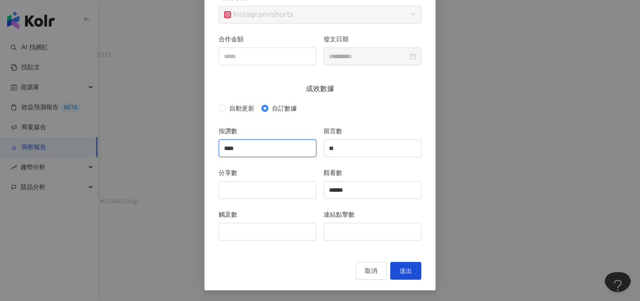
drag, startPoint x: 250, startPoint y: 151, endPoint x: 231, endPoint y: 150, distance: 18.2
click at [231, 150] on input "****" at bounding box center [267, 148] width 97 height 17
click at [321, 150] on div "留言數 **" at bounding box center [372, 147] width 105 height 42
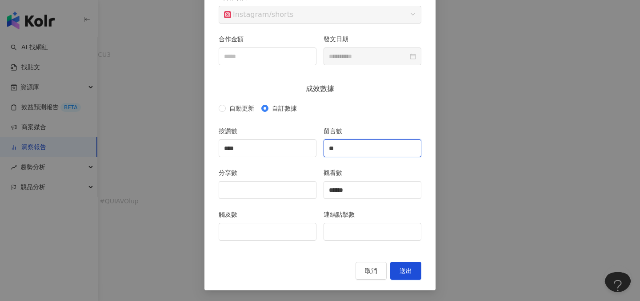
click at [359, 142] on input "**" at bounding box center [372, 148] width 97 height 17
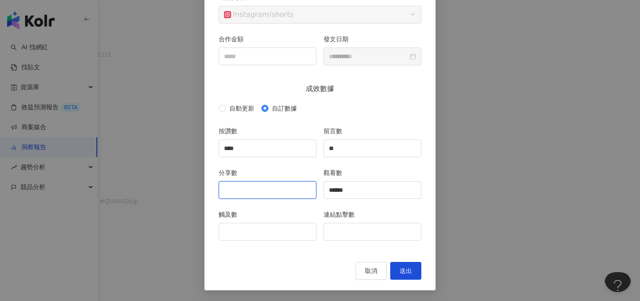
click at [256, 188] on input "分享數" at bounding box center [267, 190] width 97 height 17
type input "***"
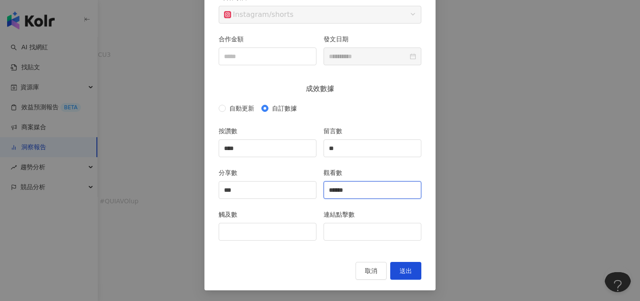
click at [355, 191] on input "******" at bounding box center [372, 190] width 97 height 17
click at [245, 229] on input "觸及數" at bounding box center [267, 231] width 97 height 17
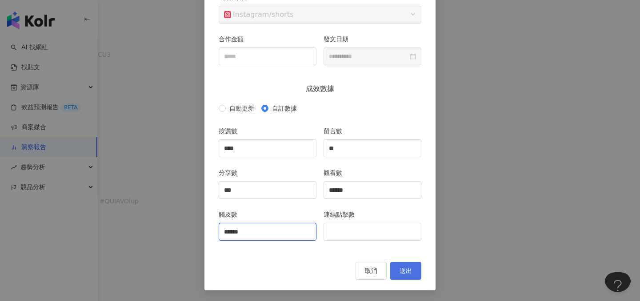
type input "******"
click at [399, 266] on button "送出" at bounding box center [405, 271] width 31 height 18
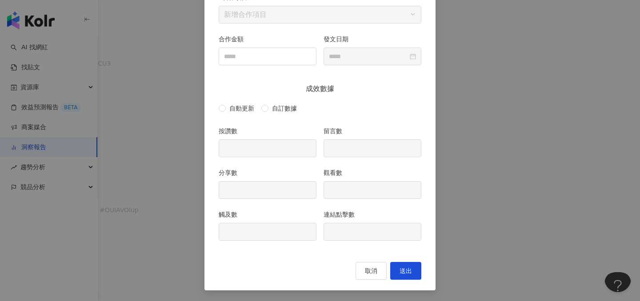
type input "****"
type input "**"
type input "***"
type input "******"
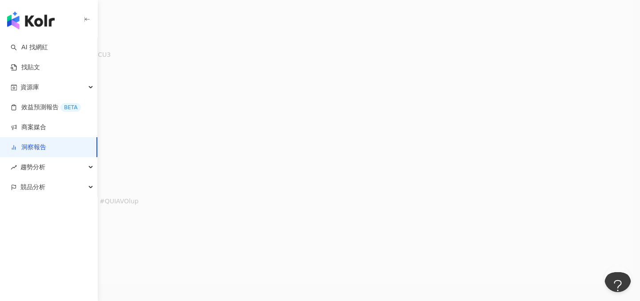
type input "**********"
click at [546, 82] on icon at bounding box center [547, 82] width 6 height 6
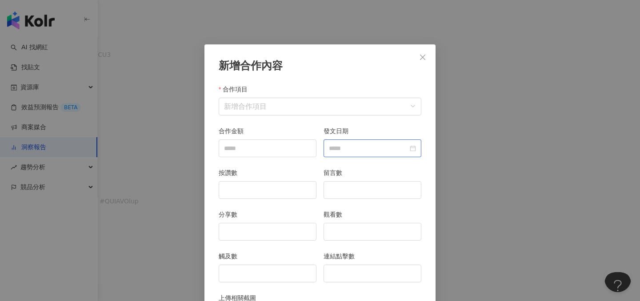
scroll to position [44, 0]
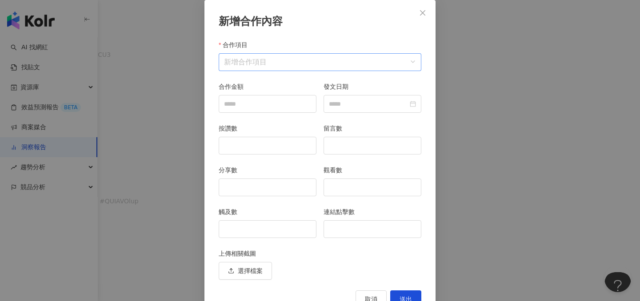
click at [359, 66] on input "合作項目" at bounding box center [320, 62] width 192 height 17
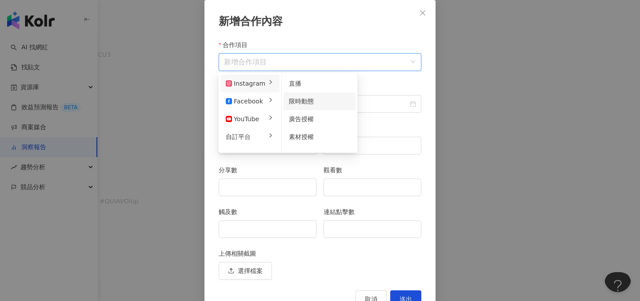
click at [305, 102] on span "限時動態" at bounding box center [301, 101] width 25 height 7
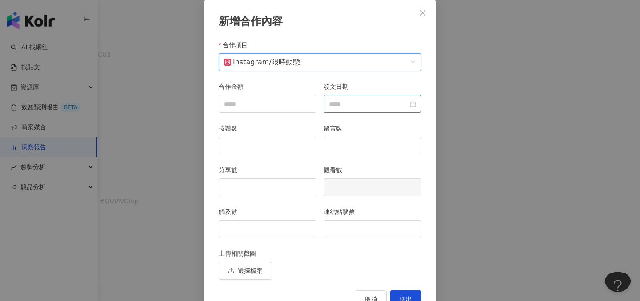
click at [353, 112] on div at bounding box center [372, 104] width 98 height 18
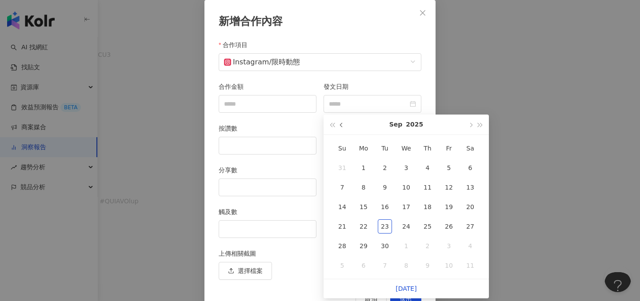
click at [339, 129] on button "button" at bounding box center [342, 125] width 10 height 20
type input "**********"
click at [468, 227] on div "23" at bounding box center [470, 226] width 14 height 14
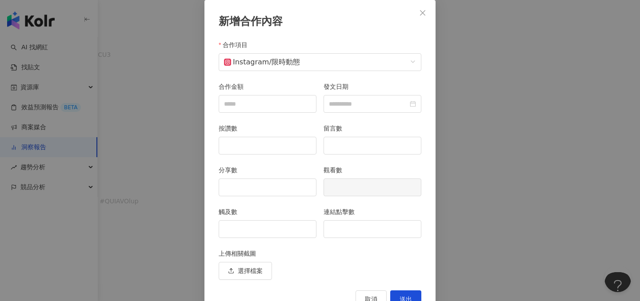
type input "**********"
click at [263, 149] on input "按讚數" at bounding box center [267, 145] width 97 height 17
click at [255, 228] on input "觸及數" at bounding box center [267, 229] width 97 height 17
type input "*****"
click at [393, 235] on input "連結點擊數" at bounding box center [372, 229] width 97 height 17
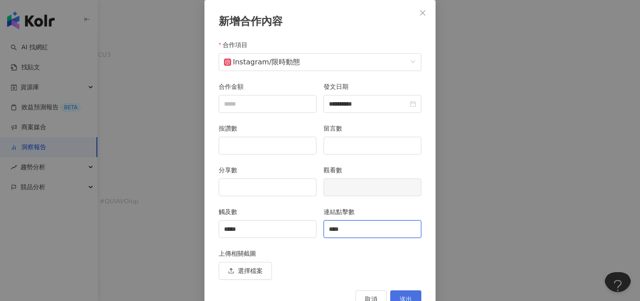
type input "****"
click at [409, 293] on button "送出" at bounding box center [405, 300] width 31 height 18
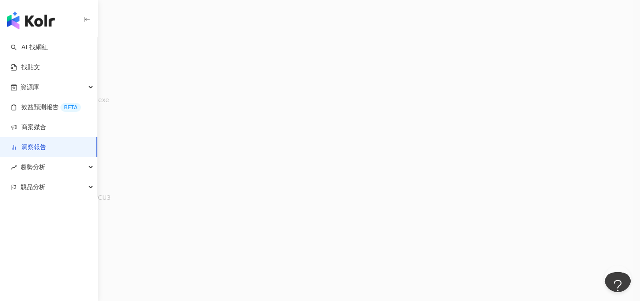
scroll to position [0, 0]
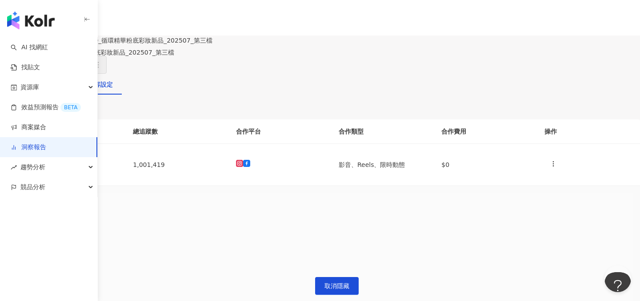
click at [70, 89] on div "貼文牆" at bounding box center [61, 85] width 19 height 10
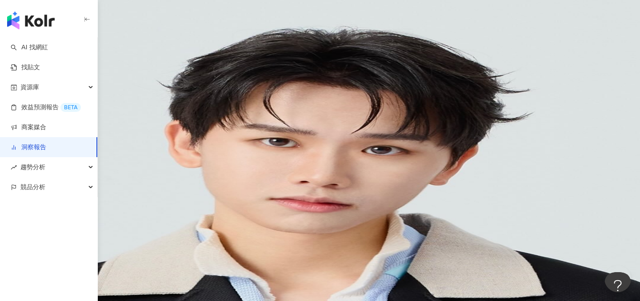
click at [113, 88] on div "內容設定" at bounding box center [100, 85] width 25 height 10
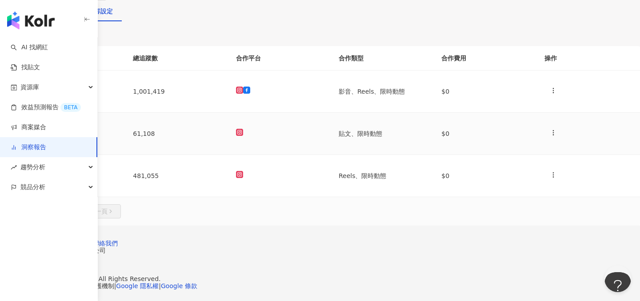
scroll to position [90, 0]
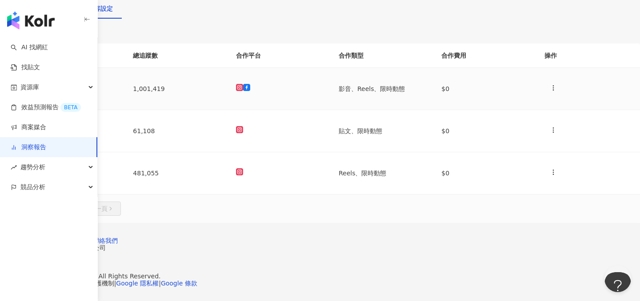
click at [15, 91] on icon at bounding box center [11, 87] width 7 height 7
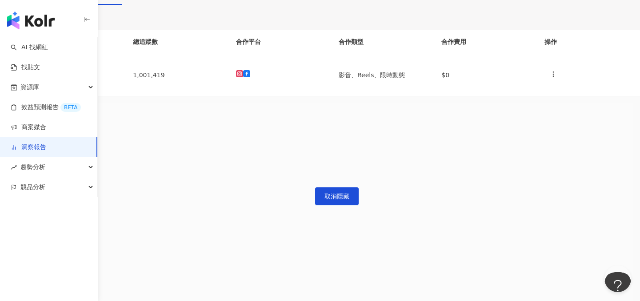
scroll to position [0, 254]
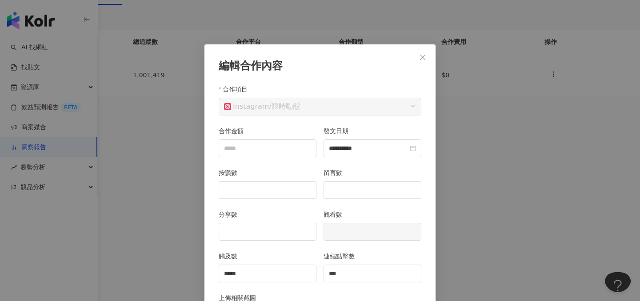
scroll to position [73, 0]
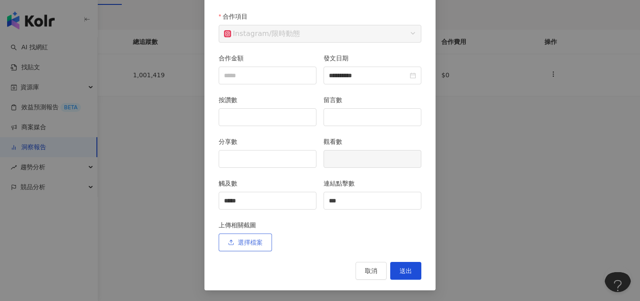
click at [252, 245] on span "選擇檔案" at bounding box center [250, 242] width 25 height 7
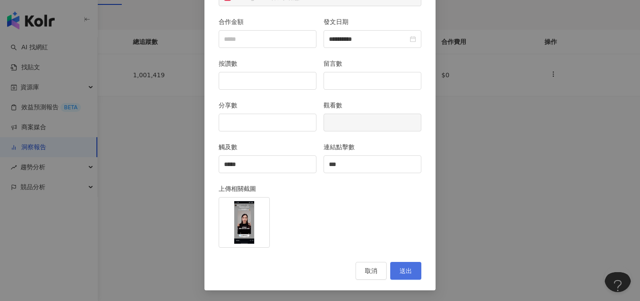
click at [408, 266] on button "送出" at bounding box center [405, 271] width 31 height 18
type input "**********"
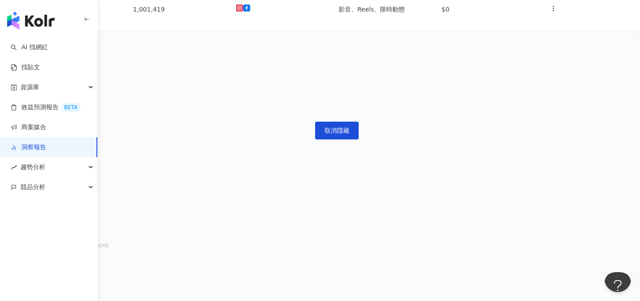
scroll to position [251, 0]
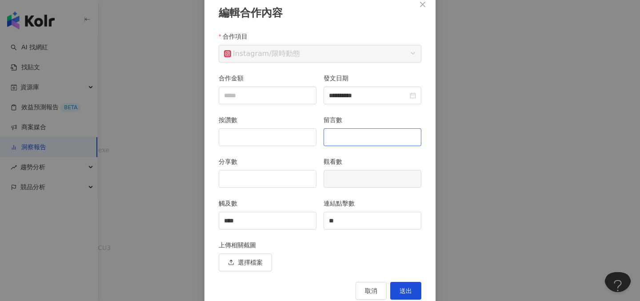
scroll to position [73, 0]
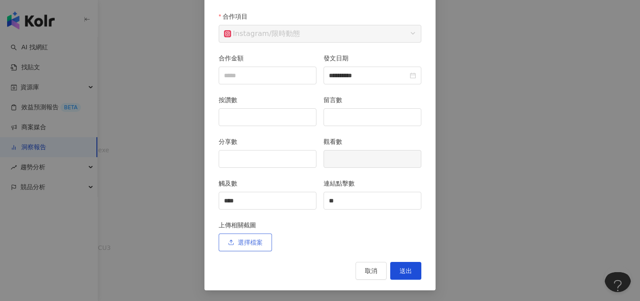
click at [254, 241] on span "選擇檔案" at bounding box center [250, 242] width 25 height 7
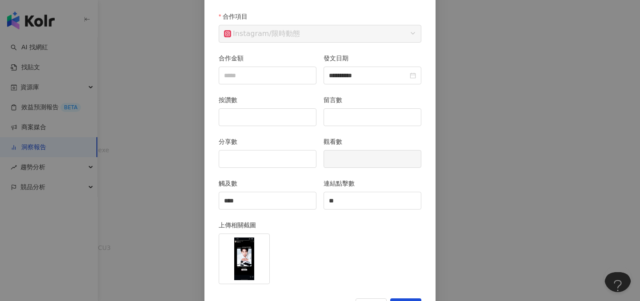
click at [411, 271] on div at bounding box center [320, 261] width 203 height 55
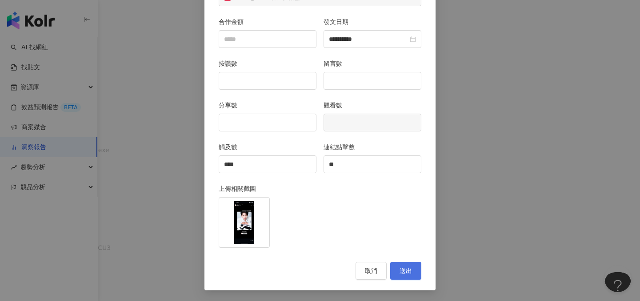
click at [410, 274] on span "送出" at bounding box center [405, 270] width 12 height 7
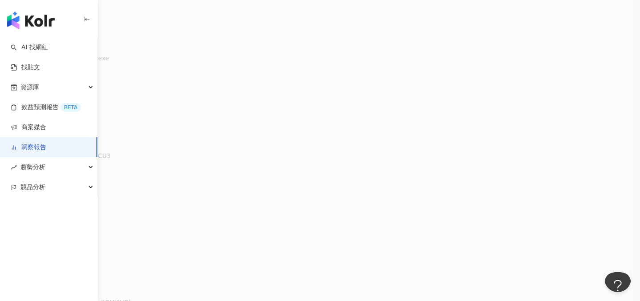
scroll to position [383, 0]
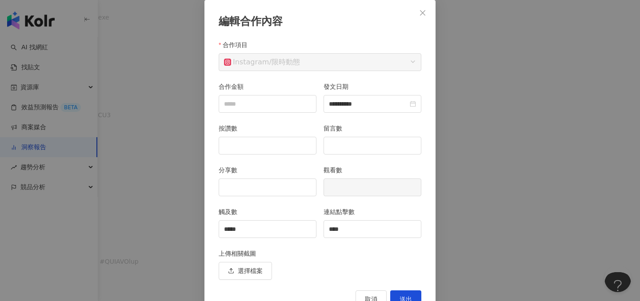
scroll to position [73, 0]
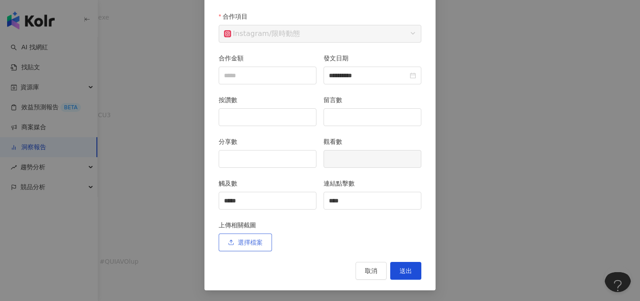
click at [255, 241] on span "選擇檔案" at bounding box center [250, 242] width 25 height 7
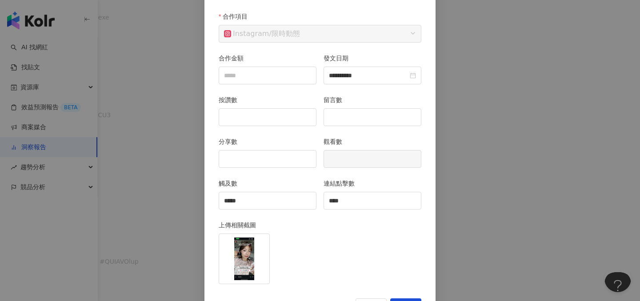
scroll to position [110, 0]
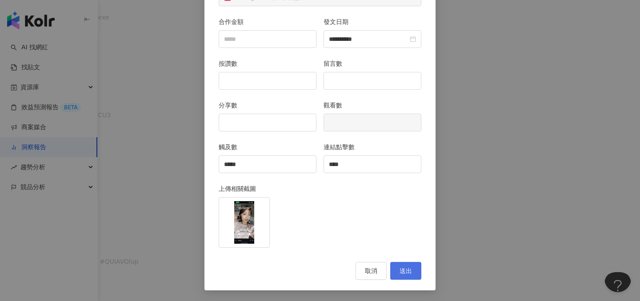
click at [406, 271] on span "送出" at bounding box center [405, 270] width 12 height 7
type input "**********"
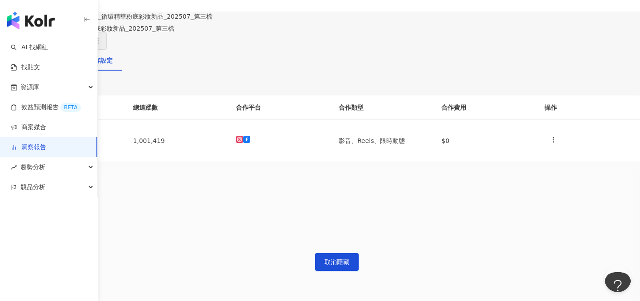
scroll to position [0, 0]
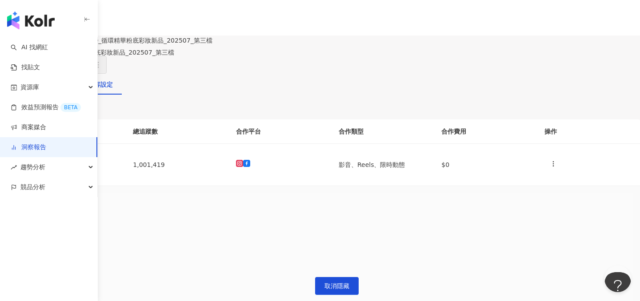
click at [34, 89] on div "洞察總覽" at bounding box center [21, 85] width 25 height 10
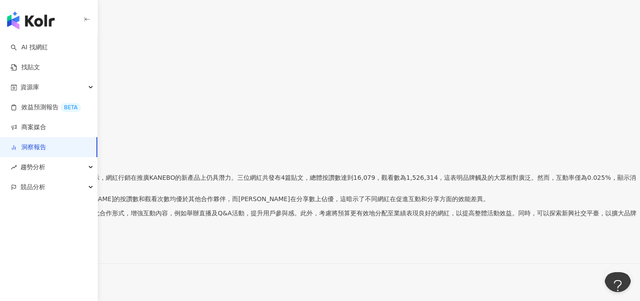
scroll to position [4, 0]
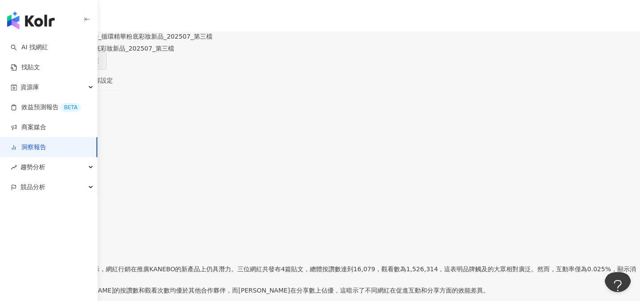
click at [70, 85] on div "貼文牆" at bounding box center [61, 81] width 19 height 10
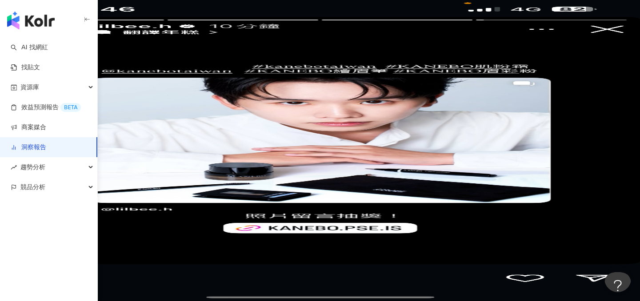
click at [34, 88] on div "洞察總覽" at bounding box center [21, 85] width 25 height 10
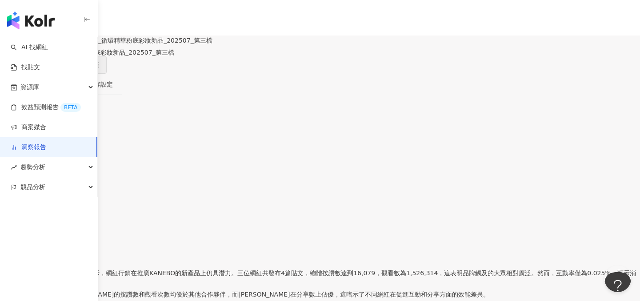
click at [89, 66] on button "button" at bounding box center [80, 65] width 18 height 18
click at [542, 117] on div "總覽 最新更新完成時間 ： 數據更新中..." at bounding box center [320, 112] width 640 height 21
click at [46, 145] on link "洞察報告" at bounding box center [29, 147] width 36 height 9
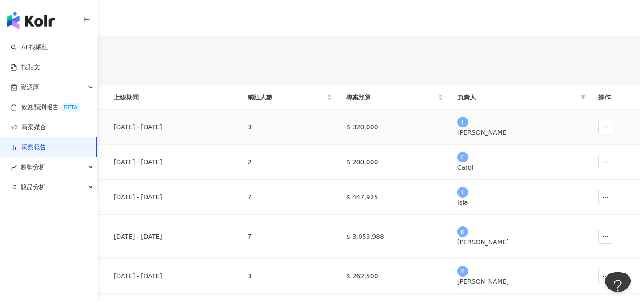
scroll to position [98, 0]
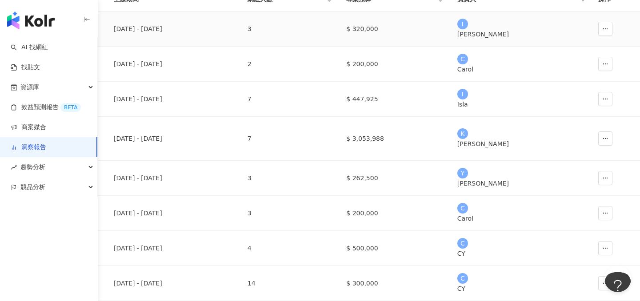
click at [100, 39] on div "佳麗寶化工_KANEBO_循環精華粉底彩妝新品_202507_第三檔" at bounding box center [53, 29] width 92 height 20
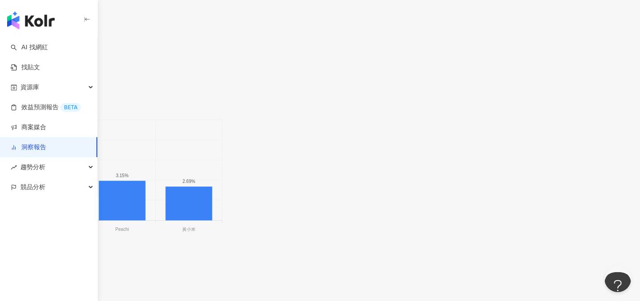
scroll to position [710, 0]
click at [35, 89] on span "互動率" at bounding box center [19, 80] width 29 height 17
click at [540, 182] on div "觀看率" at bounding box center [553, 188] width 50 height 15
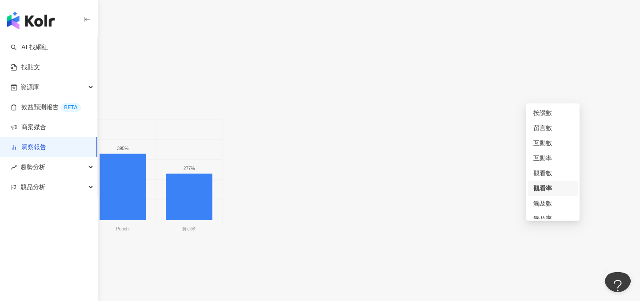
click at [35, 88] on span "觀看率" at bounding box center [19, 80] width 29 height 17
click at [542, 178] on div "觸及率" at bounding box center [552, 181] width 39 height 10
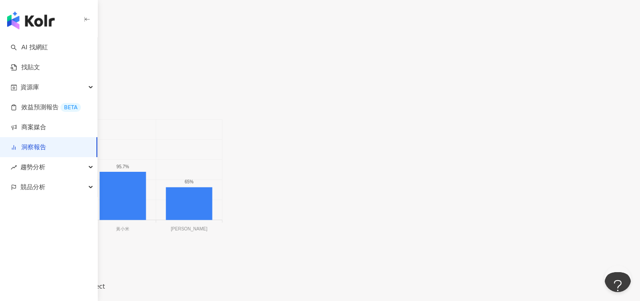
click at [35, 89] on span "觸及率" at bounding box center [19, 80] width 29 height 17
click at [463, 90] on div "網紅成效排行 觸及率" at bounding box center [320, 76] width 640 height 25
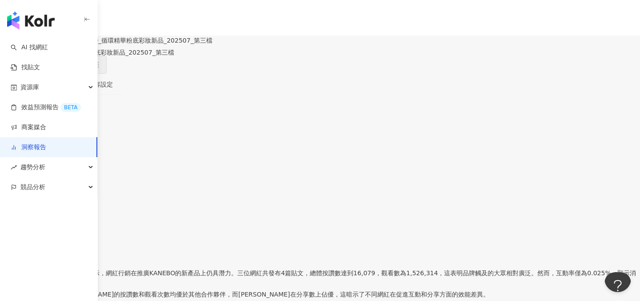
click at [84, 62] on icon "button" at bounding box center [80, 65] width 8 height 8
click at [599, 100] on span "匯出 Excel" at bounding box center [605, 104] width 31 height 10
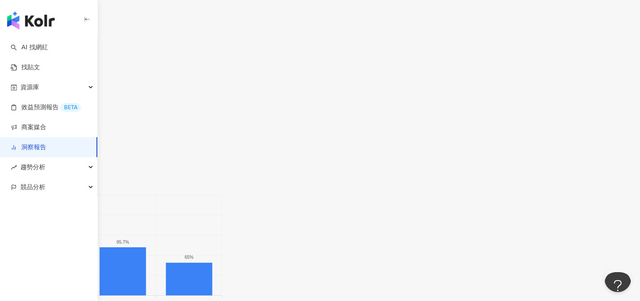
scroll to position [670, 0]
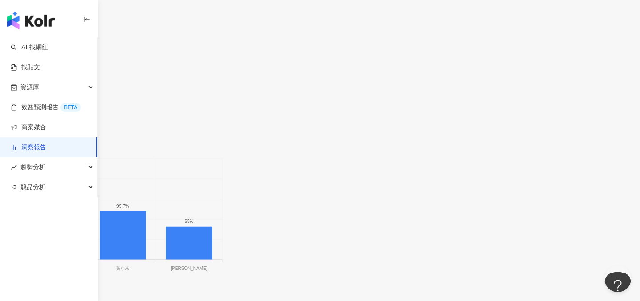
click at [35, 128] on span "觸及率" at bounding box center [19, 120] width 29 height 17
click at [462, 129] on div "網紅成效排行 觸及率" at bounding box center [320, 116] width 640 height 25
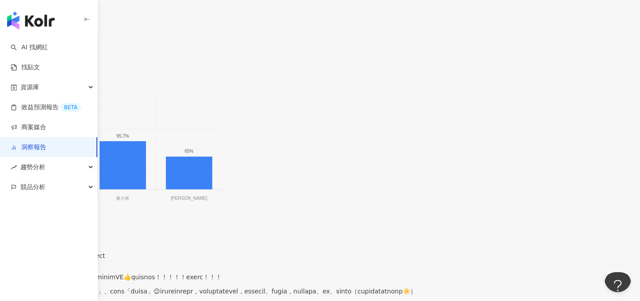
scroll to position [740, 0]
click at [35, 59] on span "觸及率" at bounding box center [19, 50] width 29 height 17
click at [549, 148] on div "觀看率" at bounding box center [552, 151] width 39 height 10
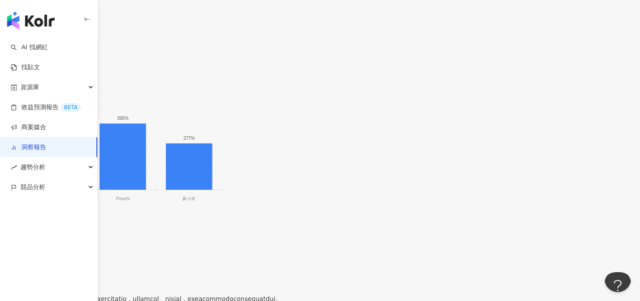
click at [35, 59] on span "觀看率" at bounding box center [19, 50] width 29 height 17
click at [552, 116] on div "互動率" at bounding box center [552, 121] width 39 height 10
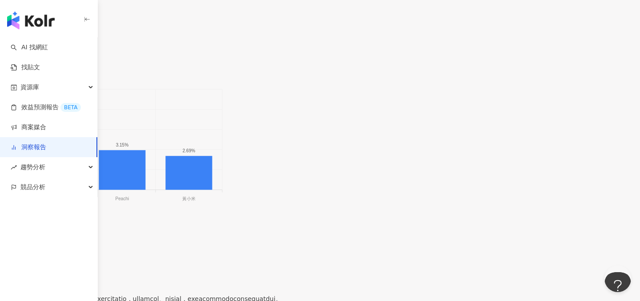
click at [320, 76] on div "顯示專案平均" at bounding box center [320, 67] width 640 height 17
click at [35, 59] on span "互動率" at bounding box center [19, 50] width 29 height 17
click at [552, 87] on div "按讚數" at bounding box center [552, 83] width 39 height 10
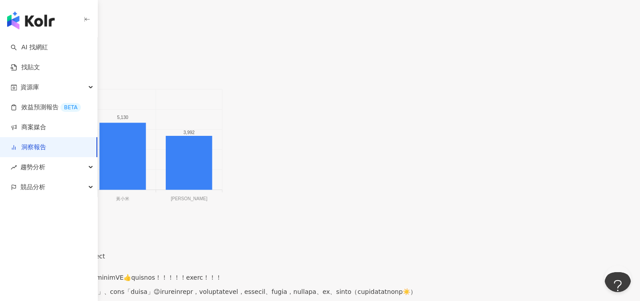
click at [35, 59] on span "按讚數" at bounding box center [19, 50] width 29 height 17
click at [550, 95] on div "留言數" at bounding box center [552, 98] width 39 height 10
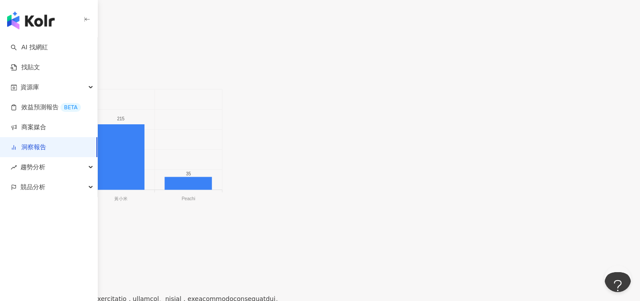
click at [35, 59] on span "留言數" at bounding box center [19, 50] width 29 height 17
click at [546, 110] on div "互動數" at bounding box center [552, 113] width 39 height 10
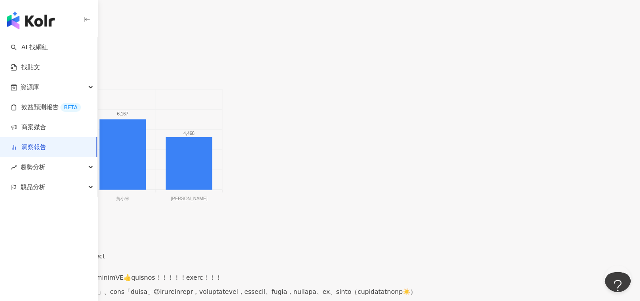
click at [35, 59] on span "互動數" at bounding box center [19, 50] width 29 height 17
click at [549, 141] on div "觀看數" at bounding box center [552, 143] width 39 height 10
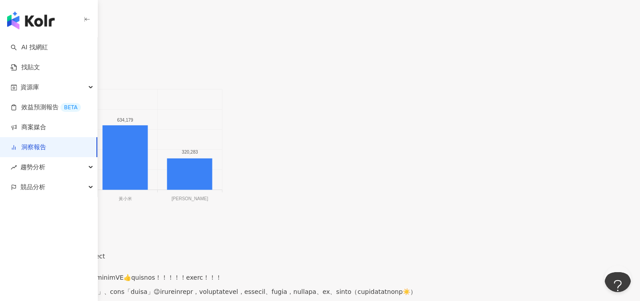
click at [35, 59] on span "觀看數" at bounding box center [19, 50] width 29 height 17
click at [549, 134] on div "觸及數" at bounding box center [552, 136] width 39 height 10
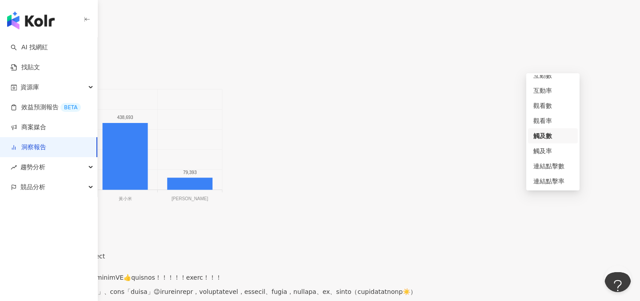
click at [35, 57] on span "觸及數" at bounding box center [19, 50] width 29 height 17
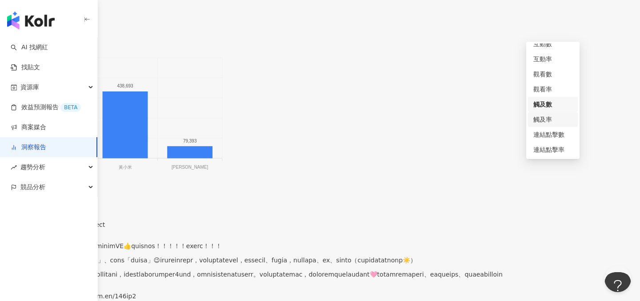
scroll to position [806, 0]
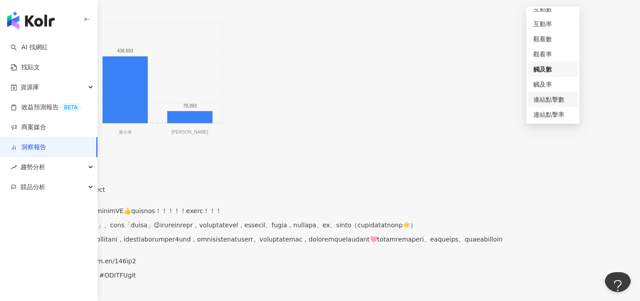
click at [561, 100] on div "連結點擊數" at bounding box center [552, 100] width 39 height 10
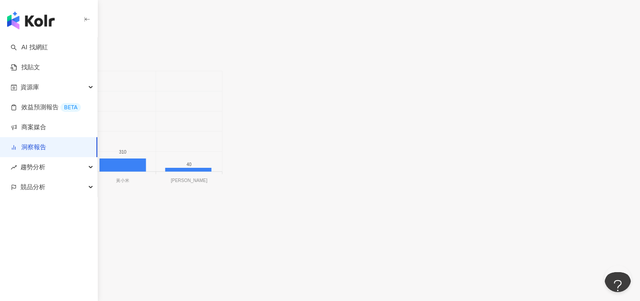
scroll to position [693, 0]
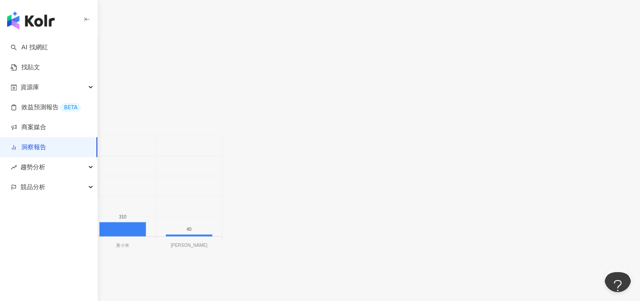
click at [49, 105] on span "連結點擊數" at bounding box center [27, 96] width 44 height 17
click at [546, 171] on div "互動率" at bounding box center [552, 175] width 39 height 10
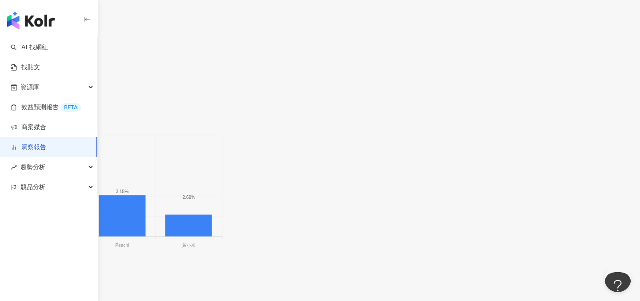
scroll to position [706, 0]
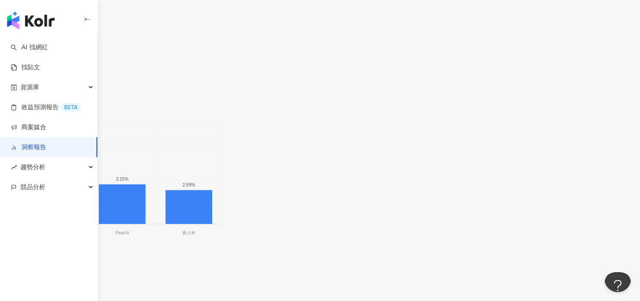
click at [35, 93] on span "互動率" at bounding box center [19, 84] width 29 height 17
click at [325, 110] on div "顯示專案平均" at bounding box center [320, 106] width 640 height 7
click at [35, 93] on span "互動率" at bounding box center [19, 84] width 29 height 17
click at [563, 118] on div "按讚數" at bounding box center [552, 117] width 39 height 10
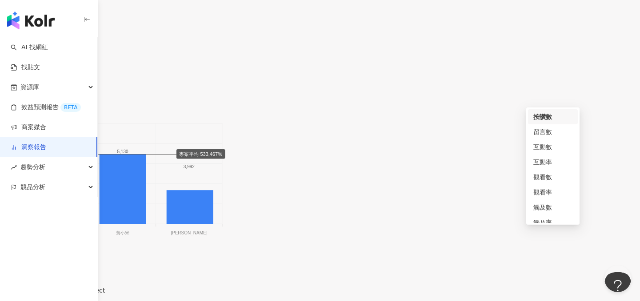
click at [35, 93] on span "按讚數" at bounding box center [19, 84] width 29 height 17
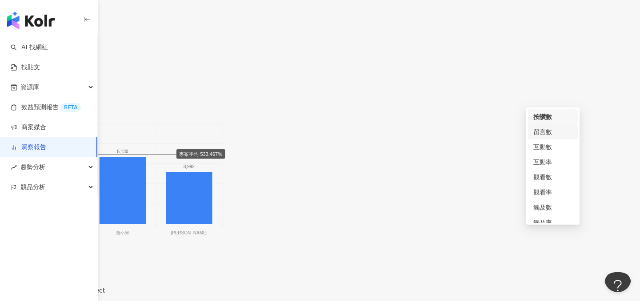
click at [552, 133] on div "留言數" at bounding box center [552, 132] width 39 height 10
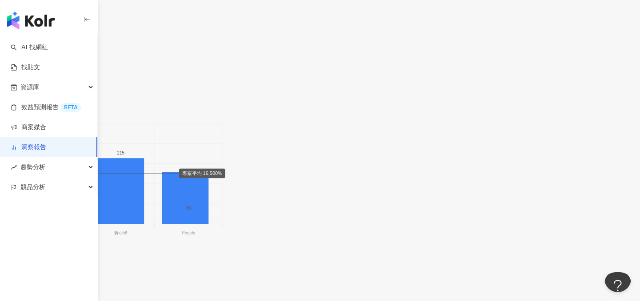
click at [35, 93] on span "留言數" at bounding box center [19, 84] width 29 height 17
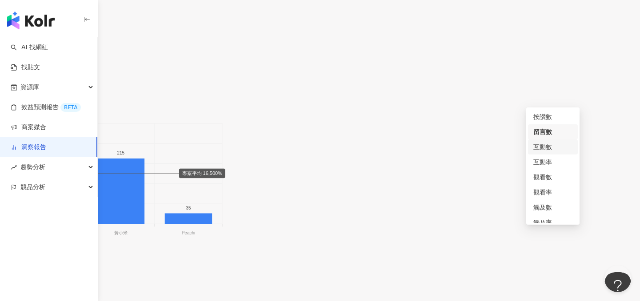
click at [549, 150] on div "互動數" at bounding box center [552, 147] width 39 height 10
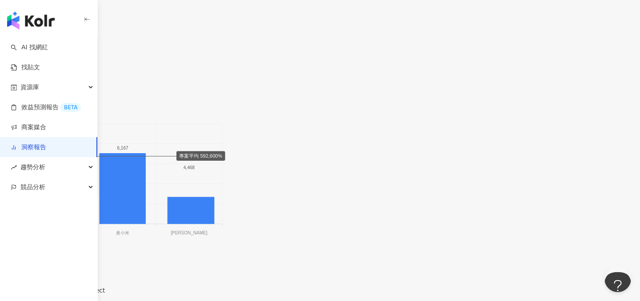
scroll to position [738, 0]
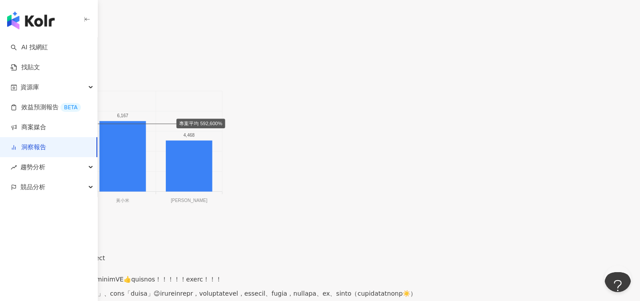
click at [35, 60] on span "互動數" at bounding box center [19, 52] width 29 height 17
click at [551, 150] on div "觸及數" at bounding box center [552, 146] width 39 height 10
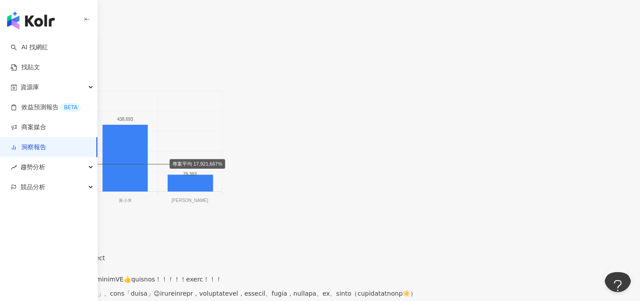
click at [35, 60] on span "觸及數" at bounding box center [19, 52] width 29 height 17
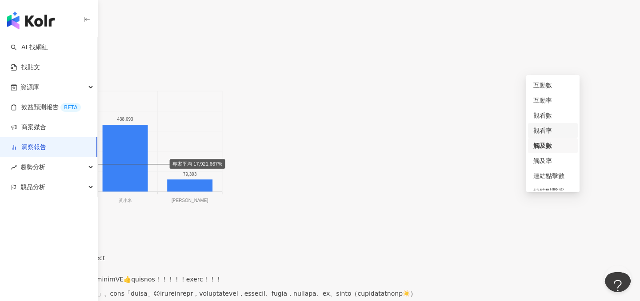
click at [554, 131] on div "觀看率" at bounding box center [552, 131] width 39 height 10
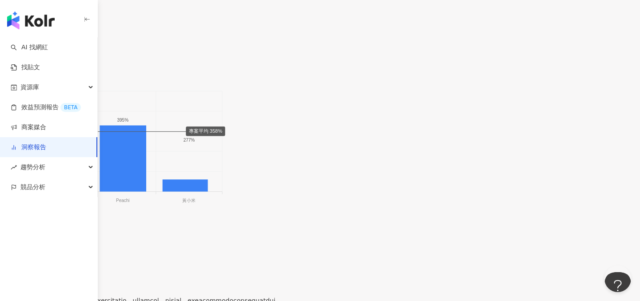
click at [35, 60] on span "觀看率" at bounding box center [19, 52] width 29 height 17
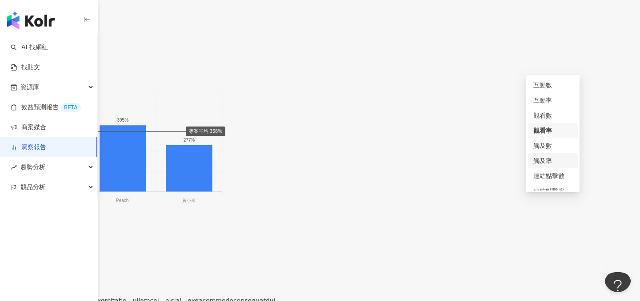
click at [549, 163] on div "觸及率" at bounding box center [552, 161] width 39 height 10
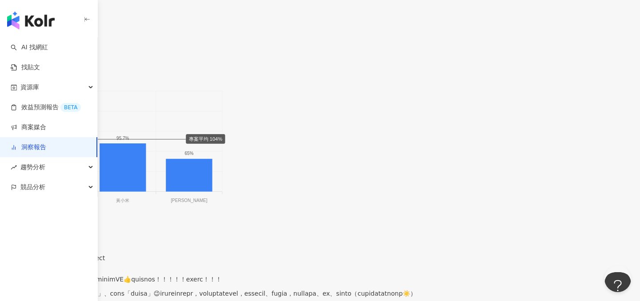
click at [35, 60] on span "觸及率" at bounding box center [19, 52] width 29 height 17
click at [545, 91] on div "互動率" at bounding box center [552, 93] width 39 height 10
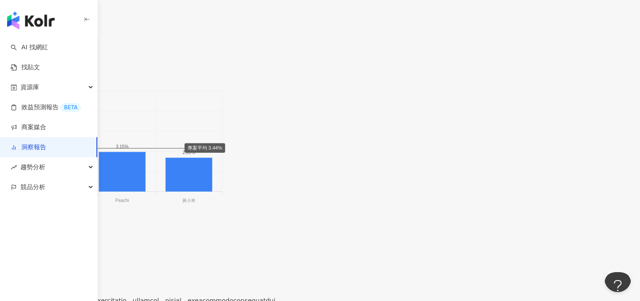
click at [35, 60] on span "互動率" at bounding box center [19, 52] width 29 height 17
click at [551, 187] on div "連結點擊率" at bounding box center [552, 183] width 39 height 10
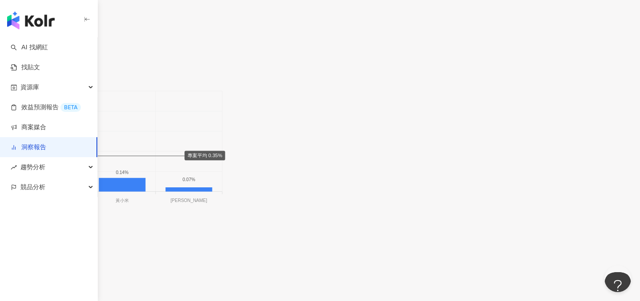
click at [49, 60] on span "連結點擊率" at bounding box center [27, 52] width 44 height 17
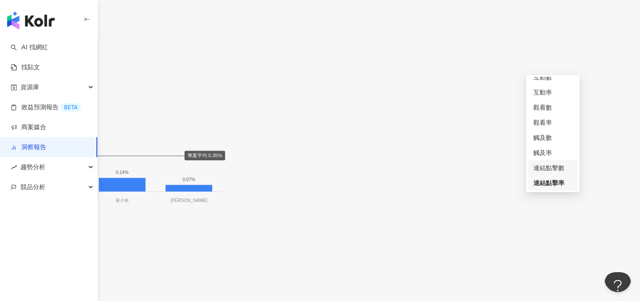
click at [558, 166] on div "連結點擊數" at bounding box center [552, 168] width 39 height 10
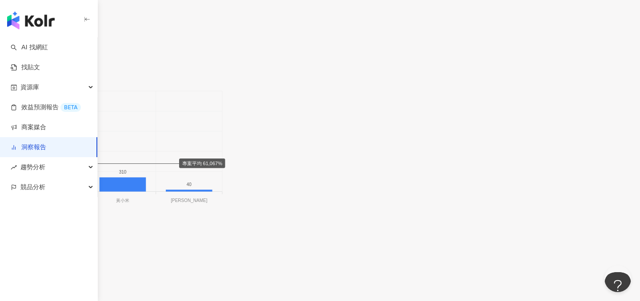
click at [49, 60] on span "連結點擊數" at bounding box center [27, 52] width 44 height 17
click at [551, 151] on div "觸及率" at bounding box center [552, 153] width 39 height 10
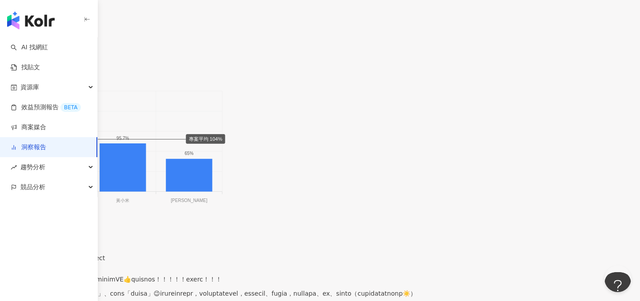
click at [35, 60] on span "觸及率" at bounding box center [19, 52] width 29 height 17
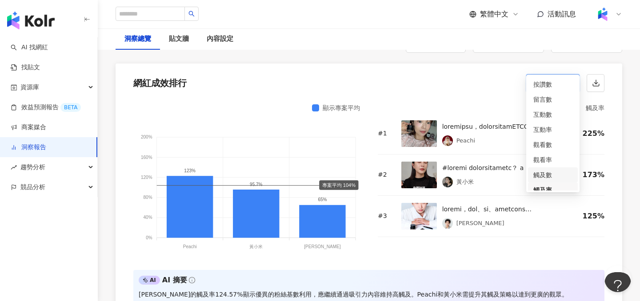
scroll to position [37, 0]
click at [553, 119] on div "觀看率" at bounding box center [552, 123] width 39 height 10
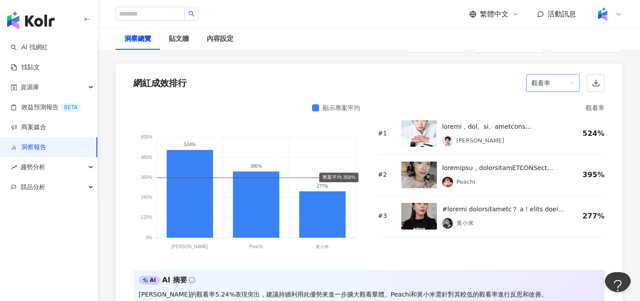
click at [555, 75] on span "觀看率" at bounding box center [552, 83] width 43 height 17
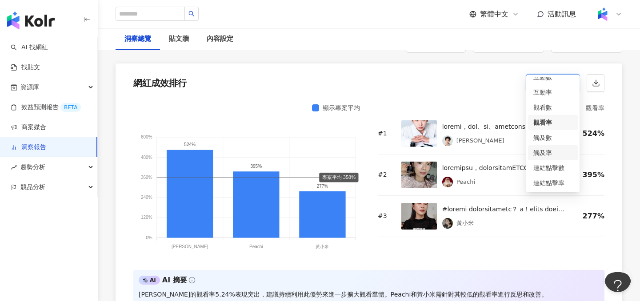
click at [554, 151] on div "觸及率" at bounding box center [552, 153] width 39 height 10
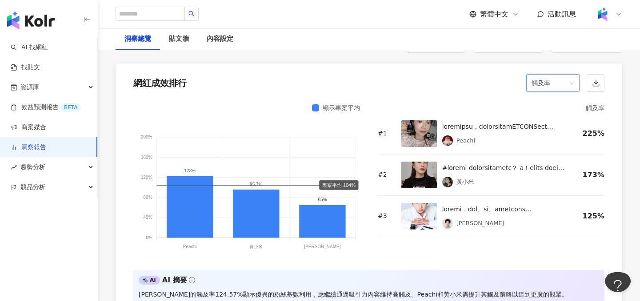
click at [562, 75] on span "觸及率" at bounding box center [552, 83] width 43 height 17
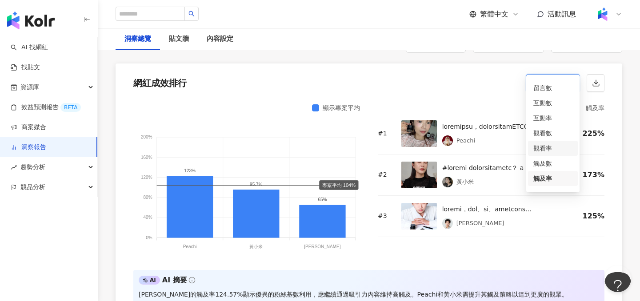
scroll to position [11, 0]
click at [556, 145] on div "觀看率" at bounding box center [552, 149] width 39 height 10
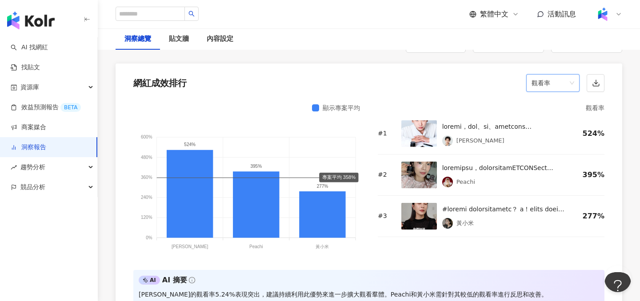
click at [559, 75] on span "觀看率" at bounding box center [552, 83] width 43 height 17
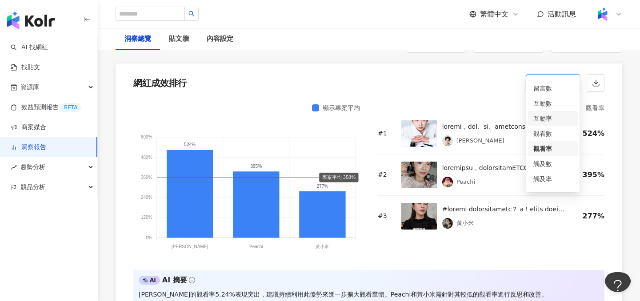
click at [557, 118] on div "互動率" at bounding box center [552, 119] width 39 height 10
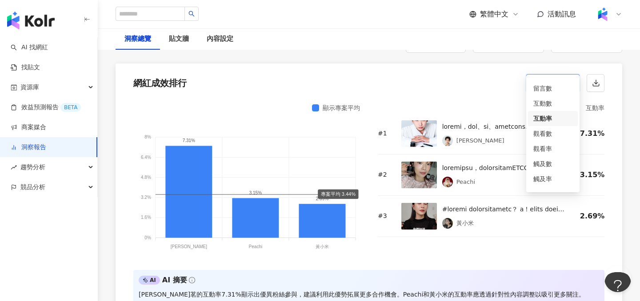
click at [563, 75] on span "互動率" at bounding box center [552, 83] width 43 height 17
click at [550, 104] on div "互動數" at bounding box center [552, 104] width 39 height 10
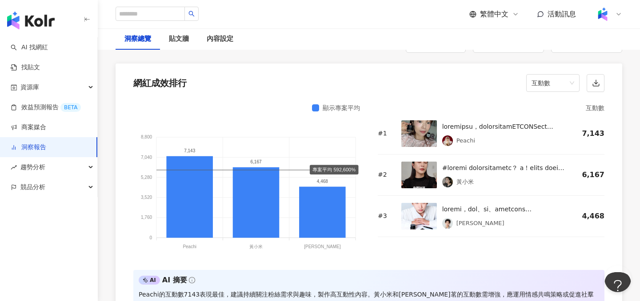
click at [415, 47] on div "洞察總覽 貼文牆 內容設定" at bounding box center [369, 38] width 542 height 21
click at [46, 145] on link "洞察報告" at bounding box center [29, 147] width 36 height 9
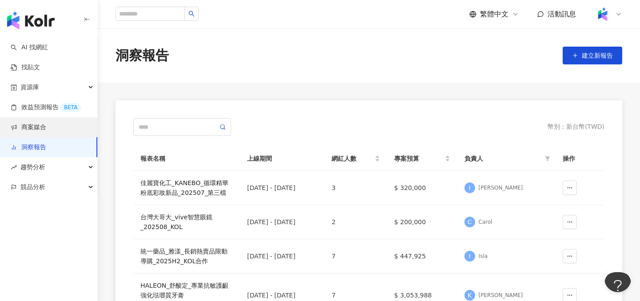
click at [46, 127] on link "商案媒合" at bounding box center [29, 127] width 36 height 9
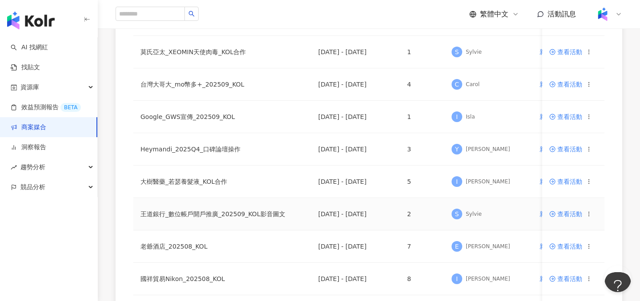
scroll to position [259, 0]
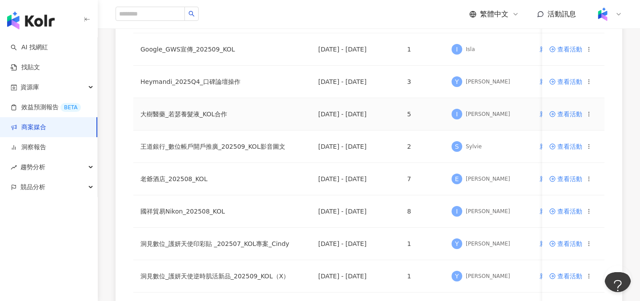
click at [561, 112] on span "查看活動" at bounding box center [565, 114] width 33 height 6
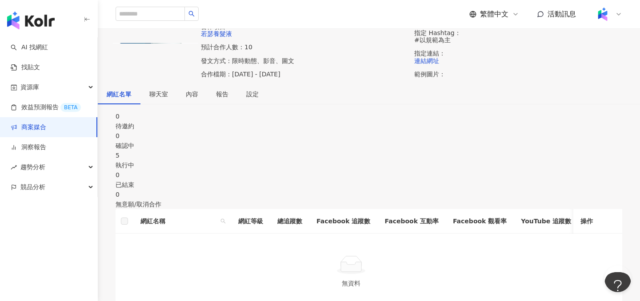
scroll to position [135, 0]
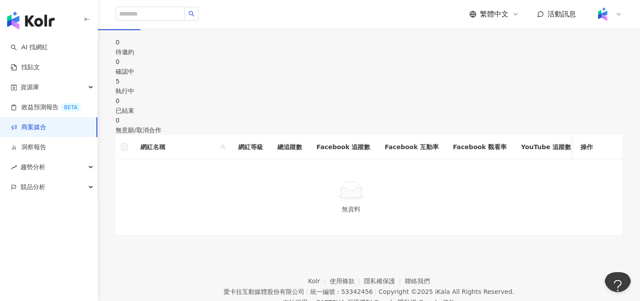
click at [361, 96] on div "執行中" at bounding box center [369, 91] width 507 height 10
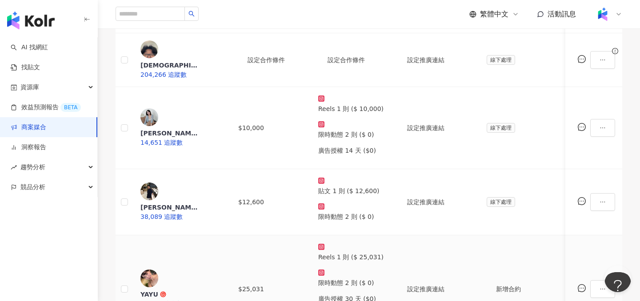
scroll to position [280, 0]
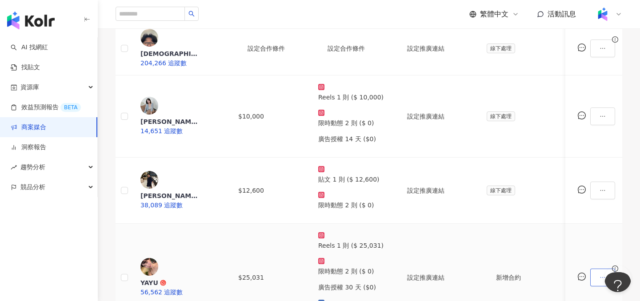
click at [599, 275] on icon "ellipsis" at bounding box center [602, 278] width 6 height 6
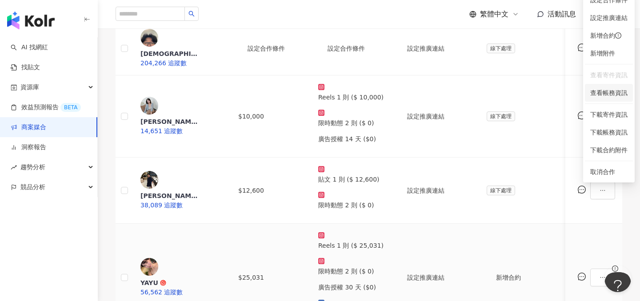
click at [597, 94] on span "查看帳務資訊" at bounding box center [608, 93] width 37 height 10
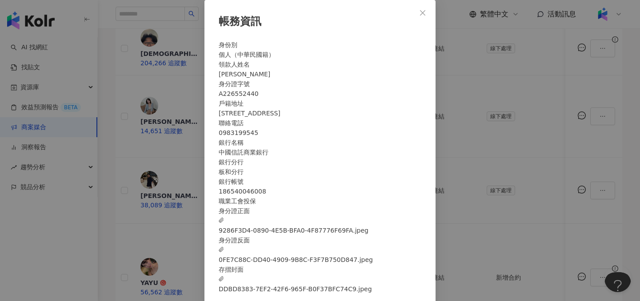
scroll to position [33, 0]
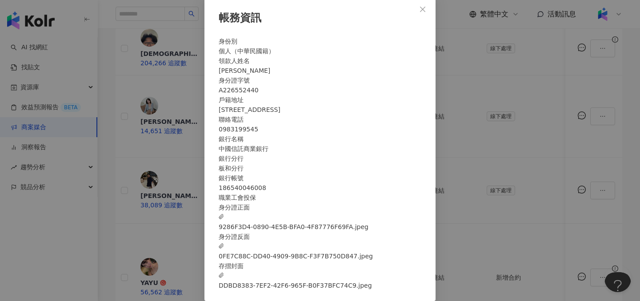
click at [344, 251] on span "0FE7C88C-DD40-4909-9B8C-F3F7B750D847.jpeg" at bounding box center [296, 252] width 154 height 20
click at [164, 211] on div "帳務資訊 身份別 個人（中華民國籍） 領款人姓名 [PERSON_NAME] 身分證字號 A226552440 戶籍地址 [STREET_ADDRESS] 聯…" at bounding box center [320, 150] width 640 height 301
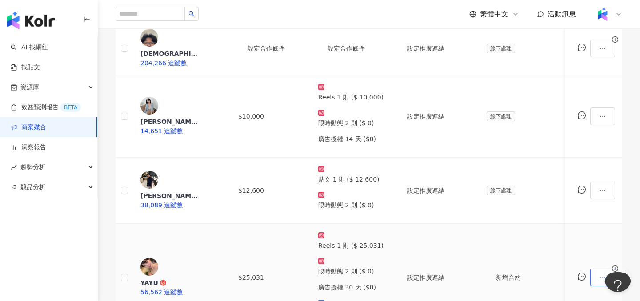
click at [599, 275] on icon "ellipsis" at bounding box center [602, 278] width 6 height 6
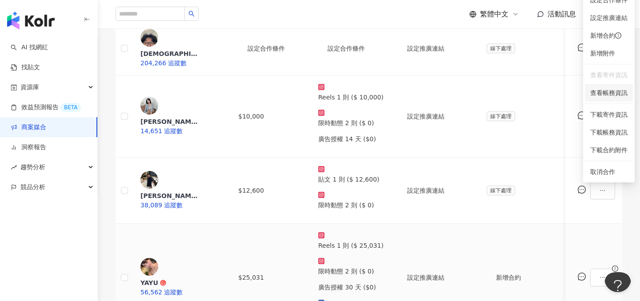
click at [595, 92] on span "查看帳務資訊" at bounding box center [608, 93] width 37 height 10
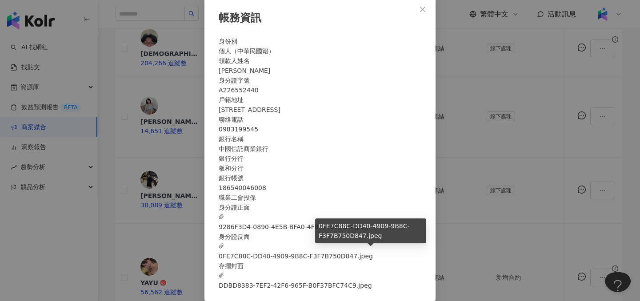
click at [367, 251] on span "0FE7C88C-DD40-4909-9B8C-F3F7B750D847.jpeg" at bounding box center [296, 252] width 154 height 20
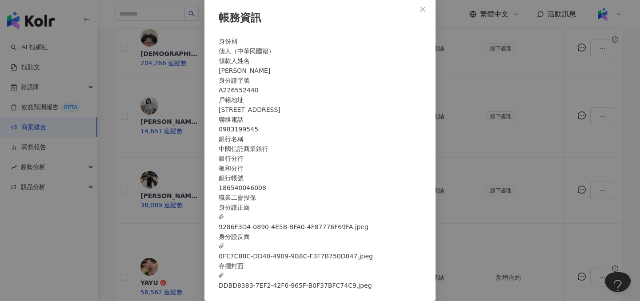
click at [558, 231] on div "帳務資訊 身份別 個人（中華民國籍） 領款人姓名 [PERSON_NAME] 身分證字號 A226552440 戶籍地址 [STREET_ADDRESS] 聯…" at bounding box center [320, 150] width 640 height 301
